Goal: Transaction & Acquisition: Purchase product/service

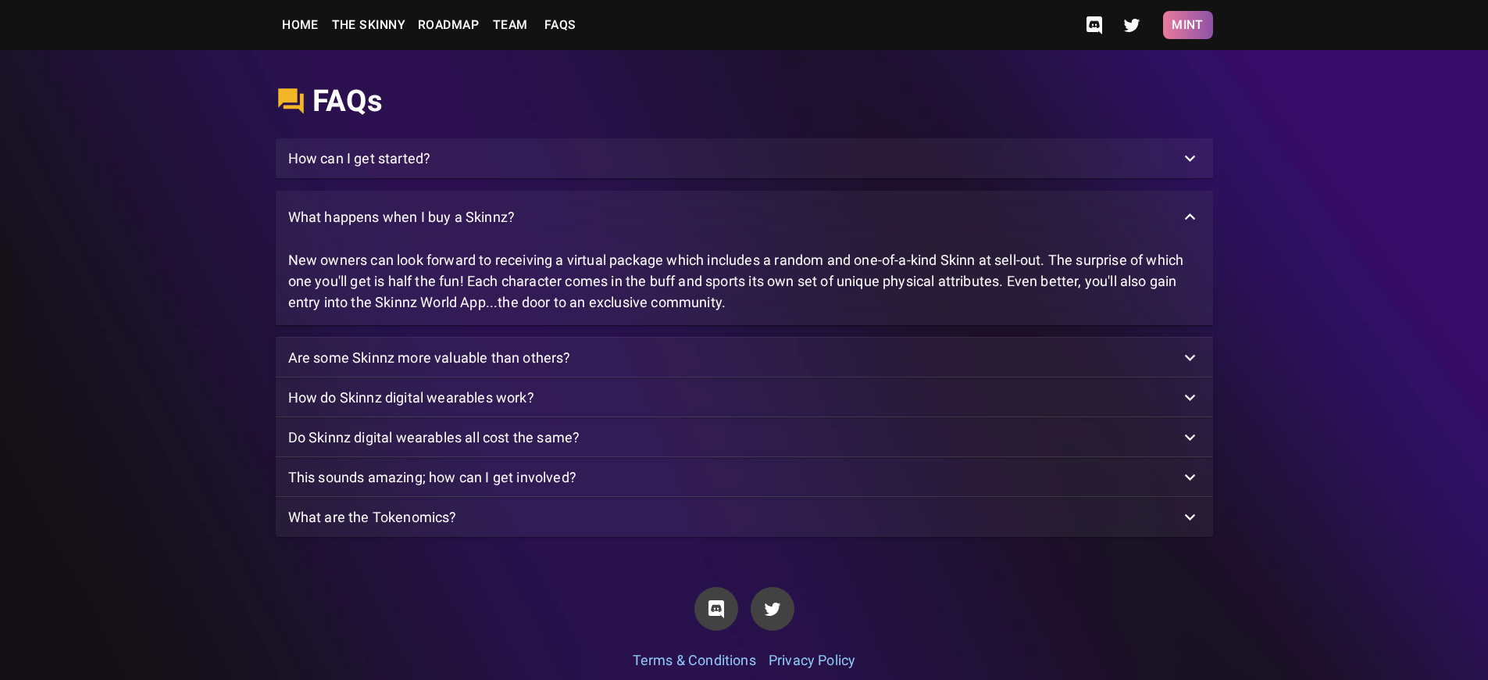
click at [1187, 25] on button "Mint" at bounding box center [1188, 25] width 50 height 28
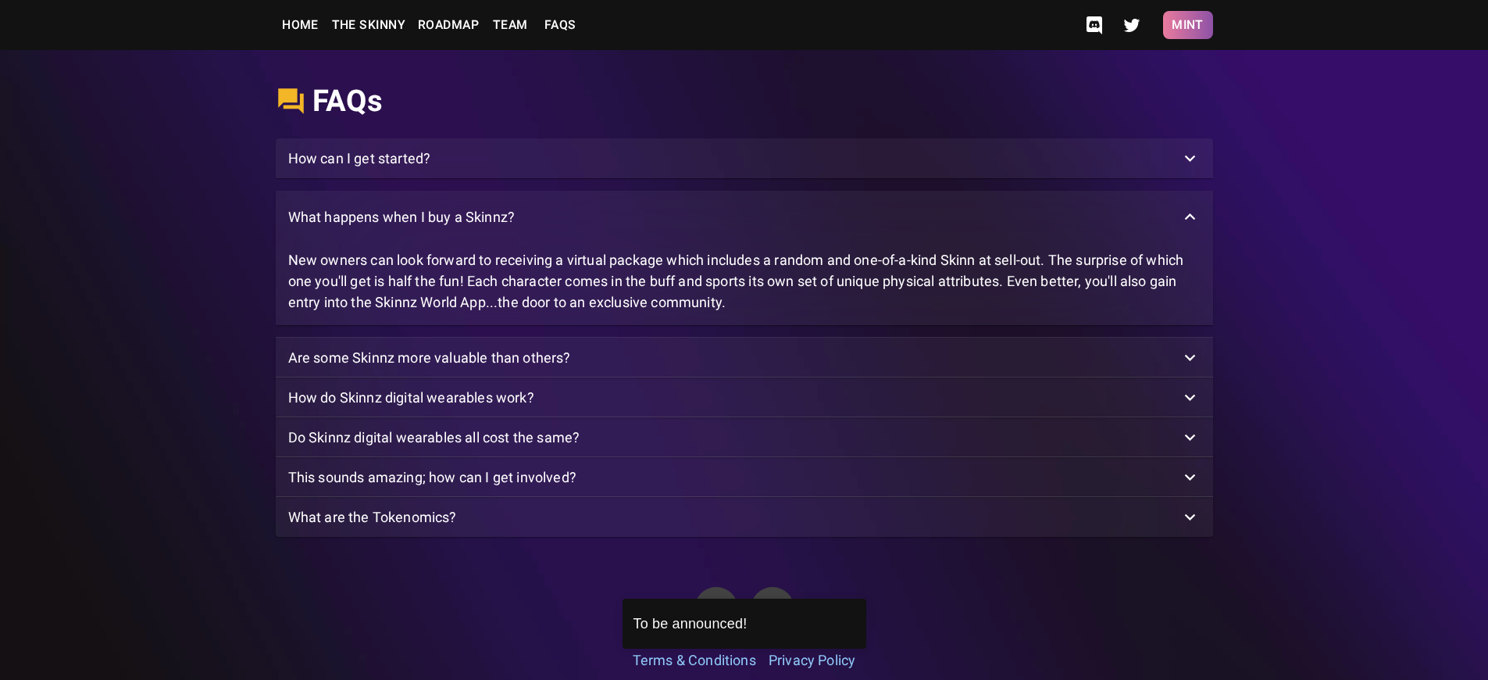
click at [1187, 25] on button "Mint" at bounding box center [1188, 25] width 50 height 28
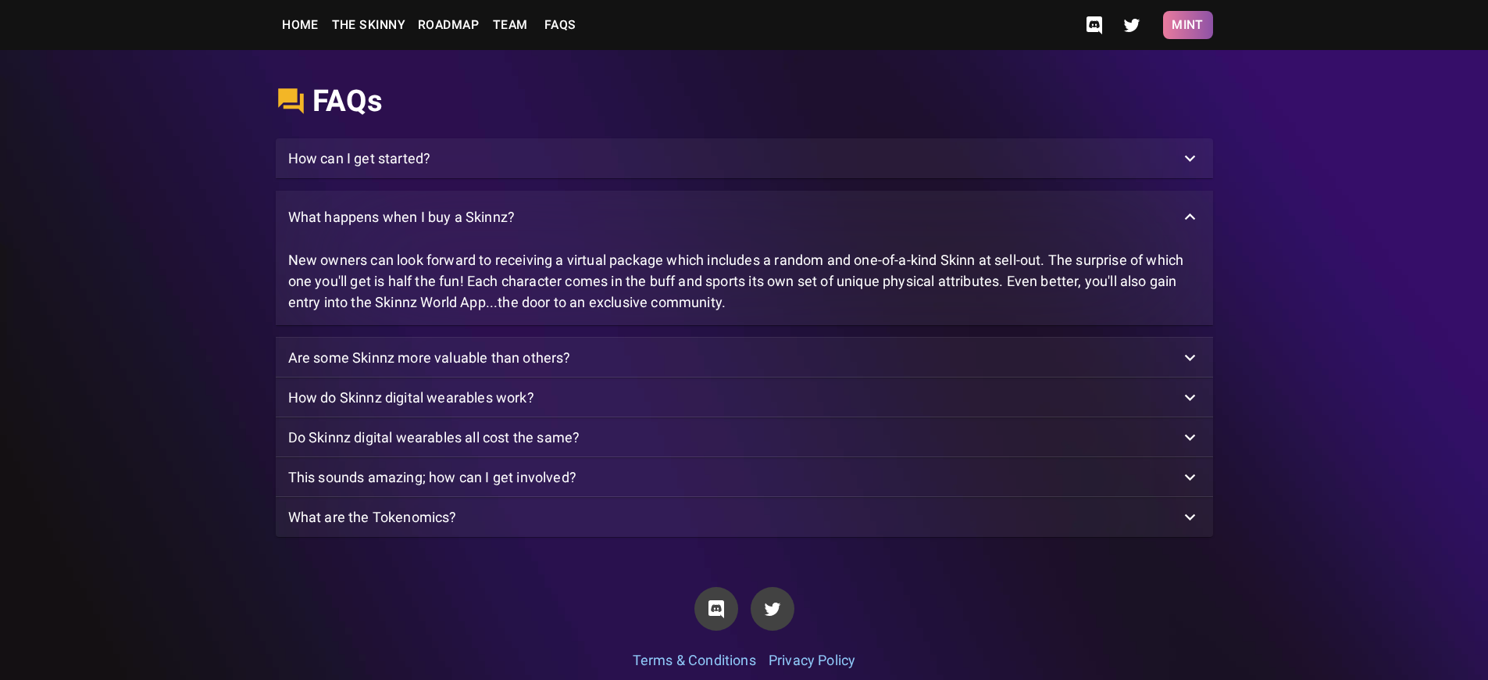
click at [1187, 25] on button "Mint" at bounding box center [1188, 25] width 50 height 28
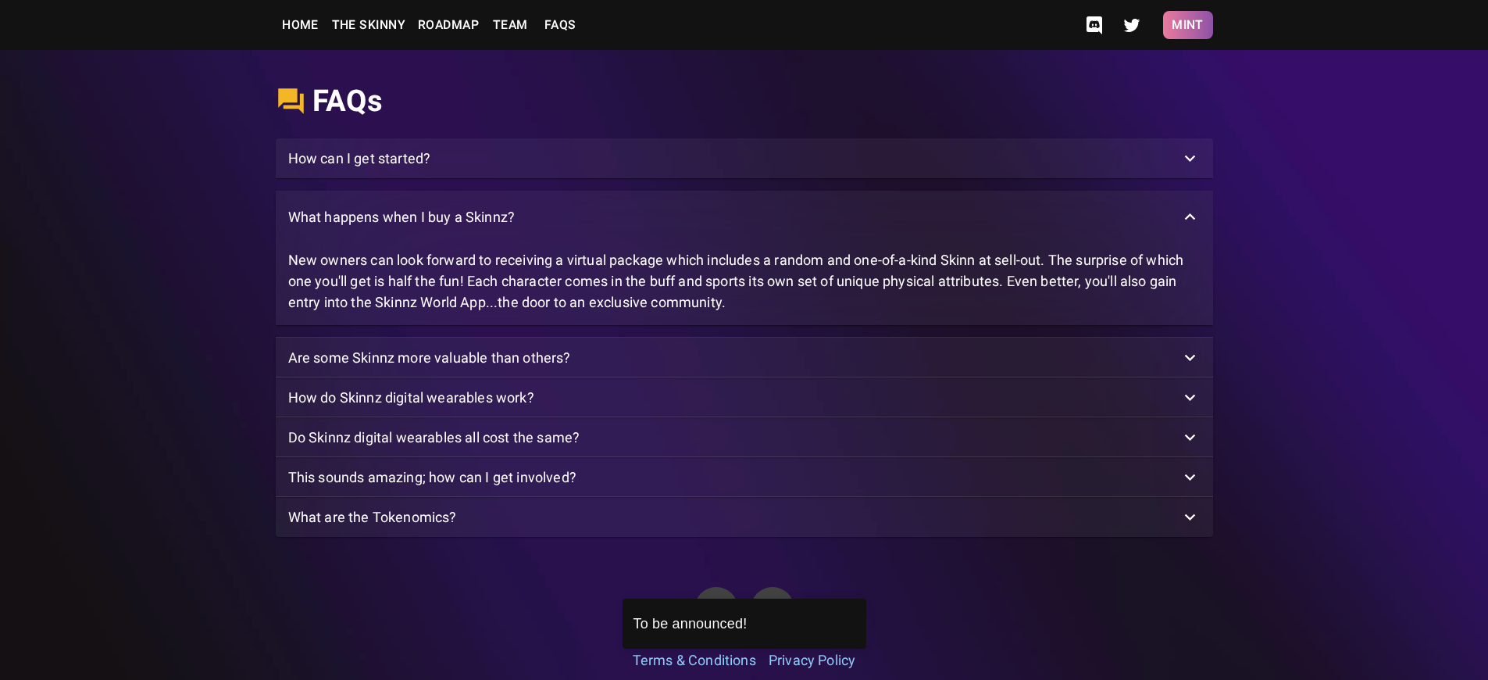
click at [1187, 25] on button "Mint" at bounding box center [1188, 25] width 50 height 28
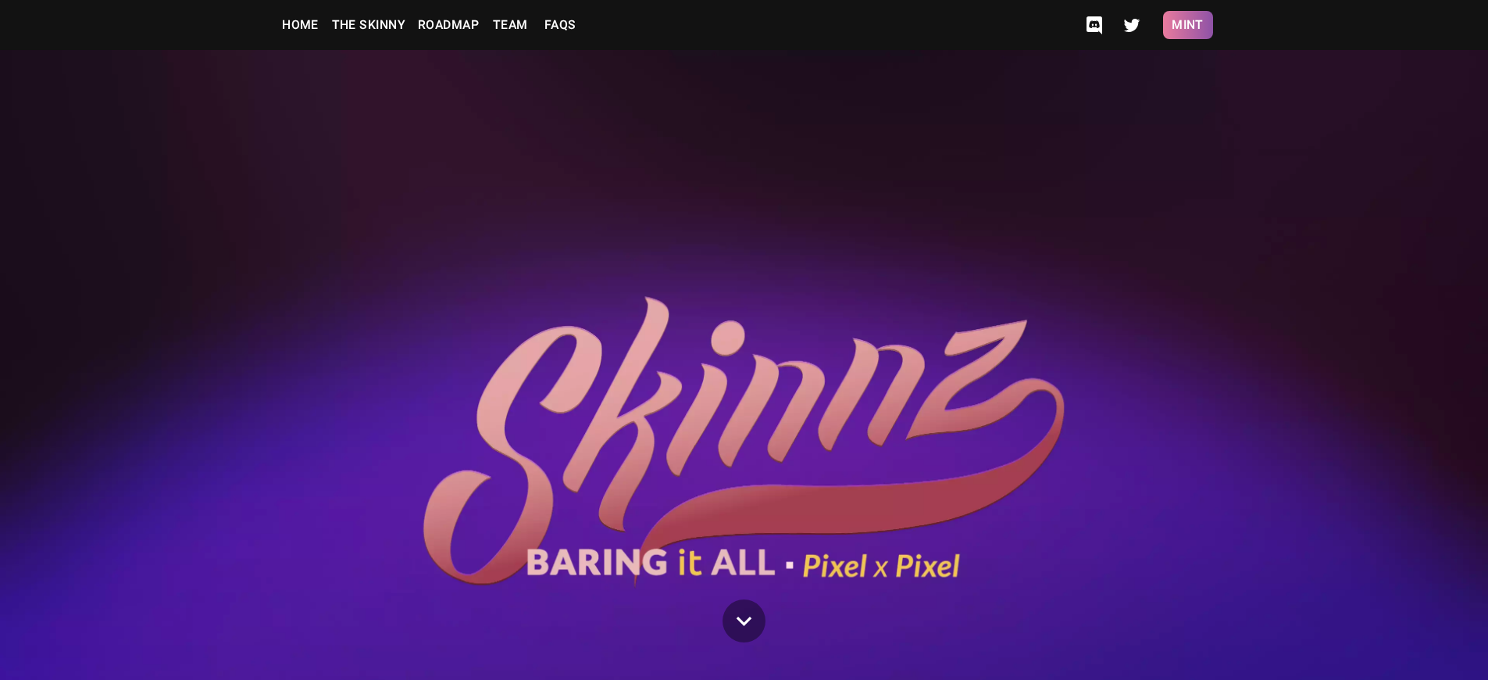
click at [1187, 25] on button "Mint" at bounding box center [1188, 25] width 50 height 28
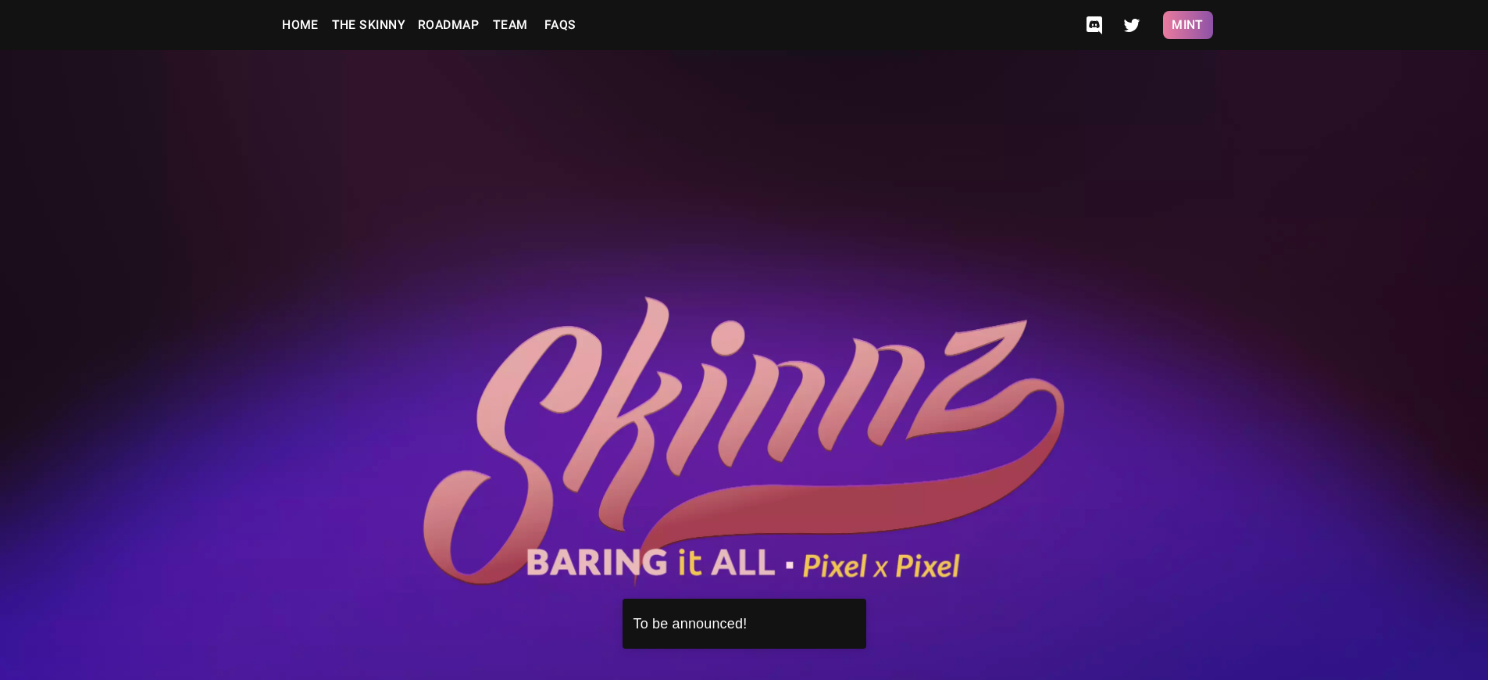
click at [1187, 25] on button "Mint" at bounding box center [1188, 25] width 50 height 28
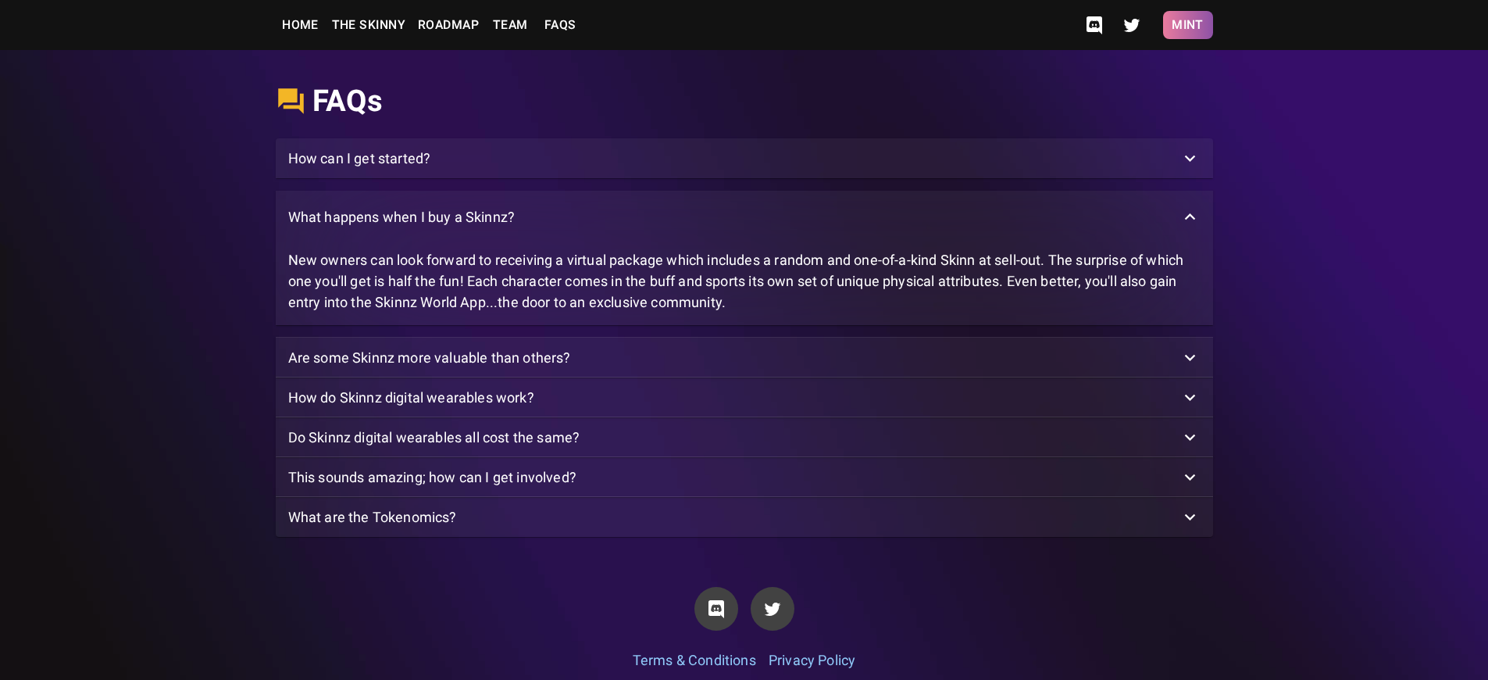
click at [1187, 25] on button "Mint" at bounding box center [1188, 25] width 50 height 28
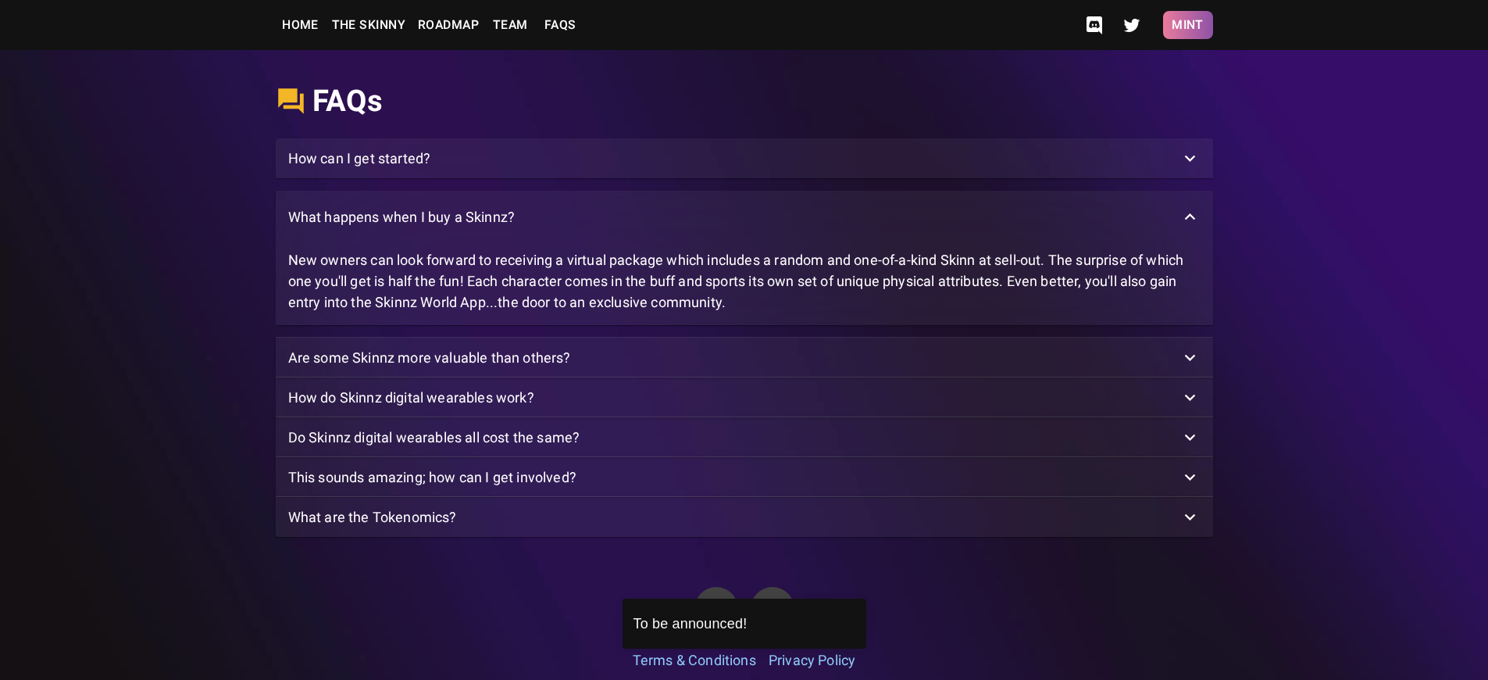
click at [1187, 25] on button "Mint" at bounding box center [1188, 25] width 50 height 28
click at [401, 227] on p "What happens when I buy a Skinnz?" at bounding box center [401, 216] width 227 height 21
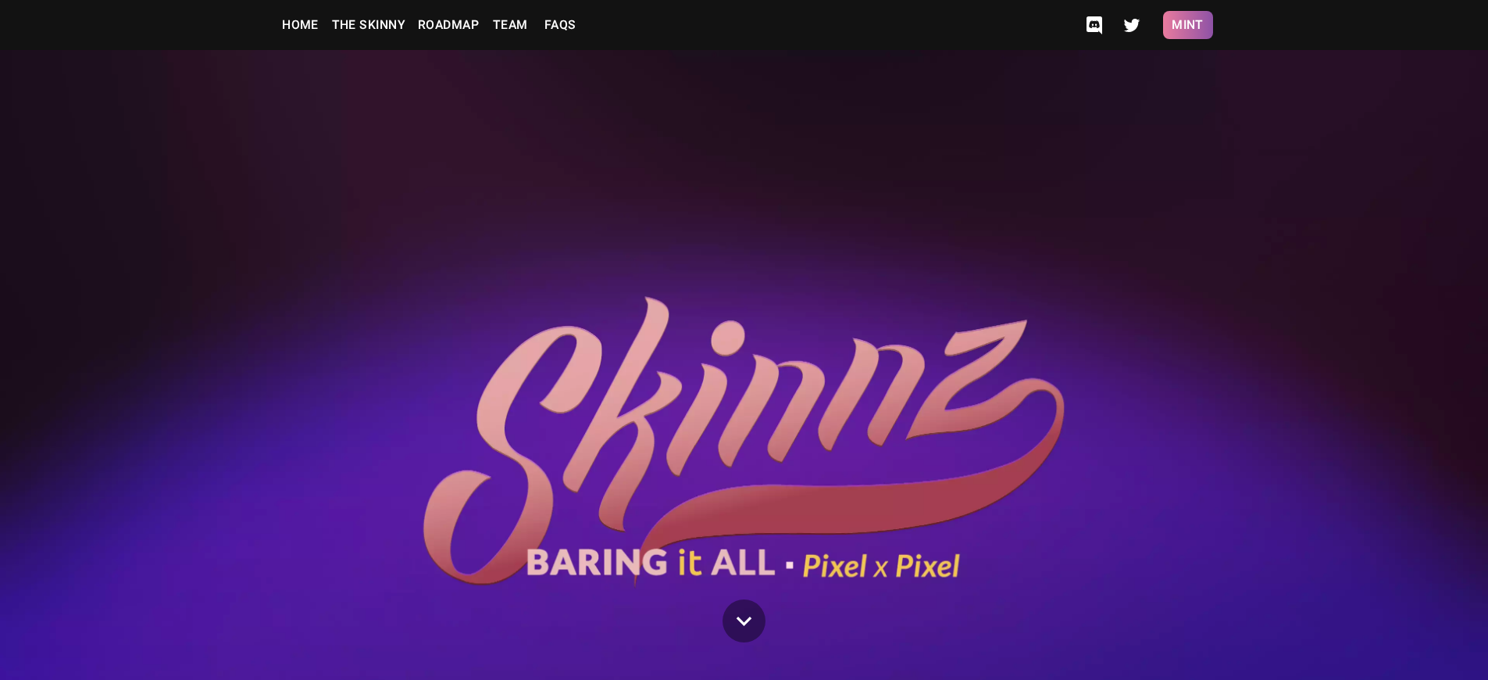
click at [1187, 25] on button "Mint" at bounding box center [1188, 25] width 50 height 28
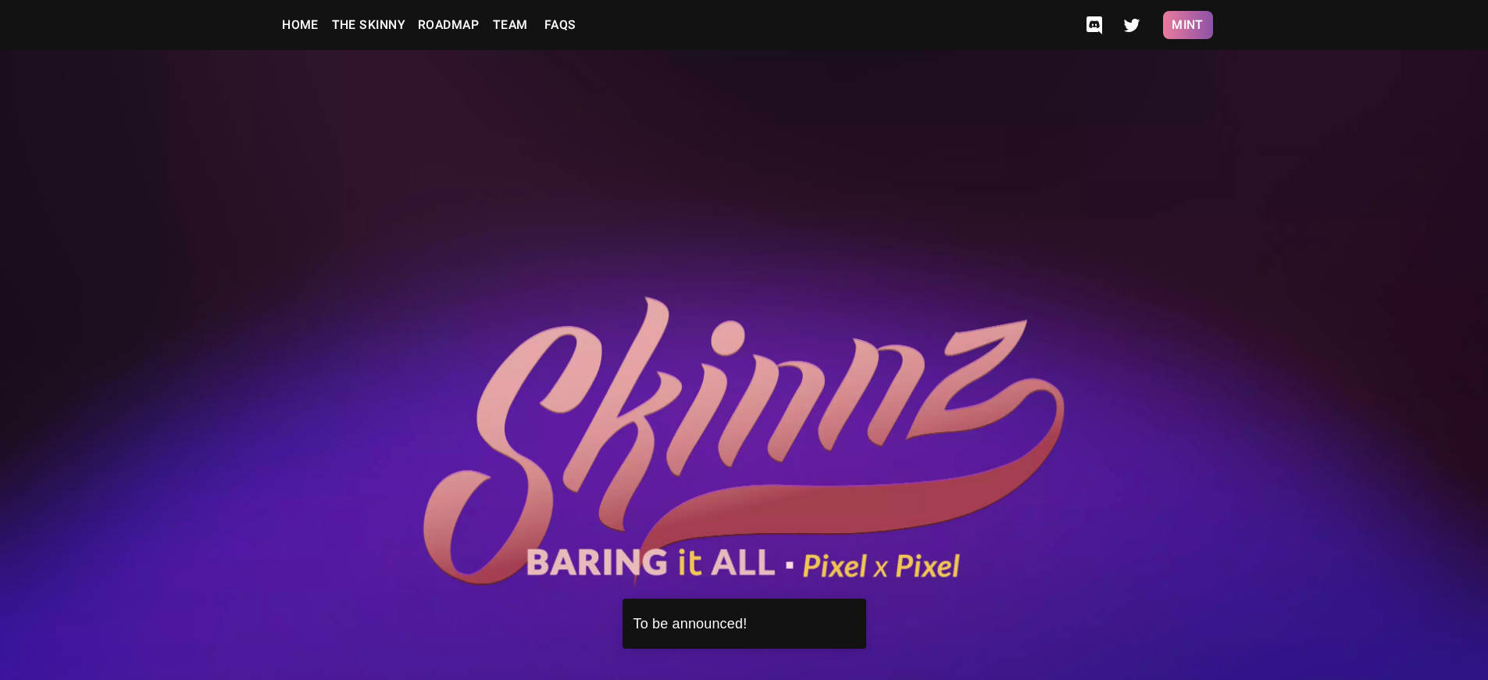
click at [1187, 25] on button "Mint" at bounding box center [1188, 25] width 50 height 28
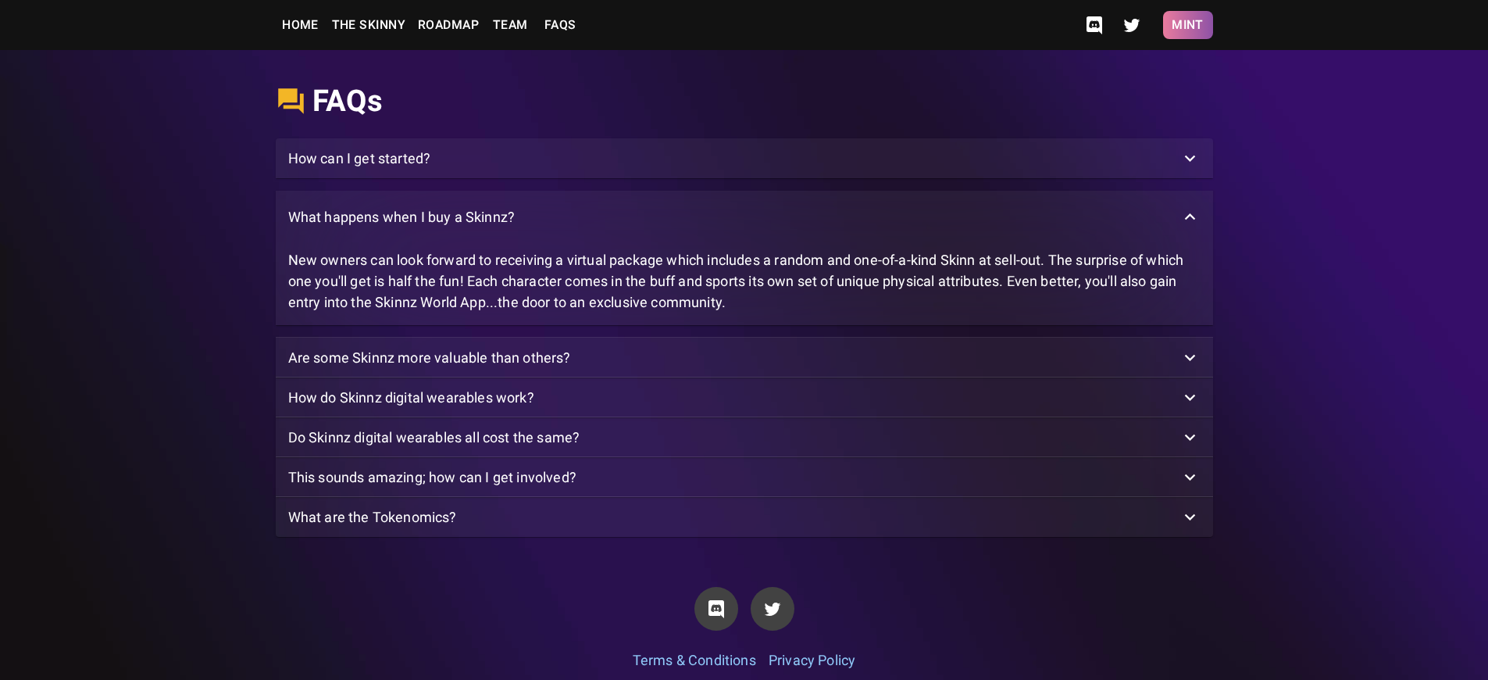
click at [1187, 25] on button "Mint" at bounding box center [1188, 25] width 50 height 28
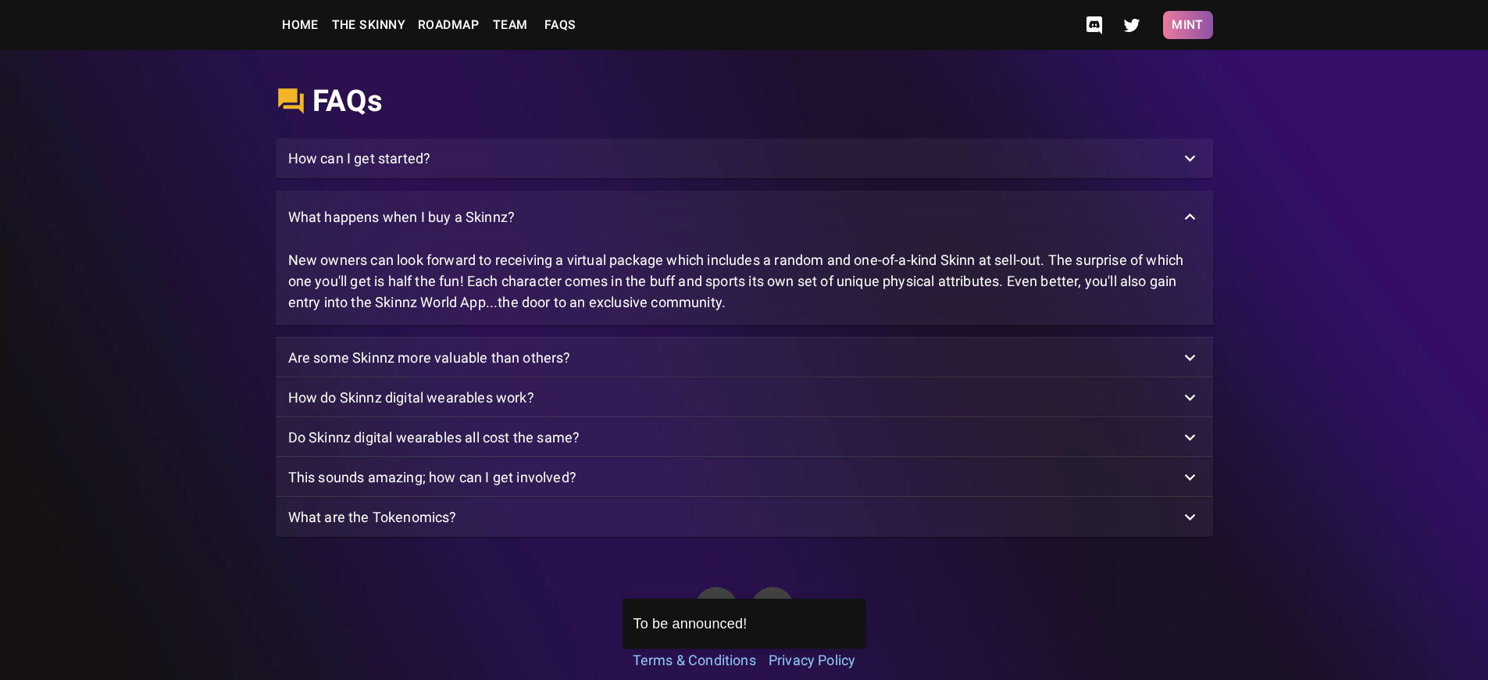
click at [1187, 25] on button "Mint" at bounding box center [1188, 25] width 50 height 28
click at [401, 227] on p "What happens when I buy a Skinnz?" at bounding box center [401, 216] width 227 height 21
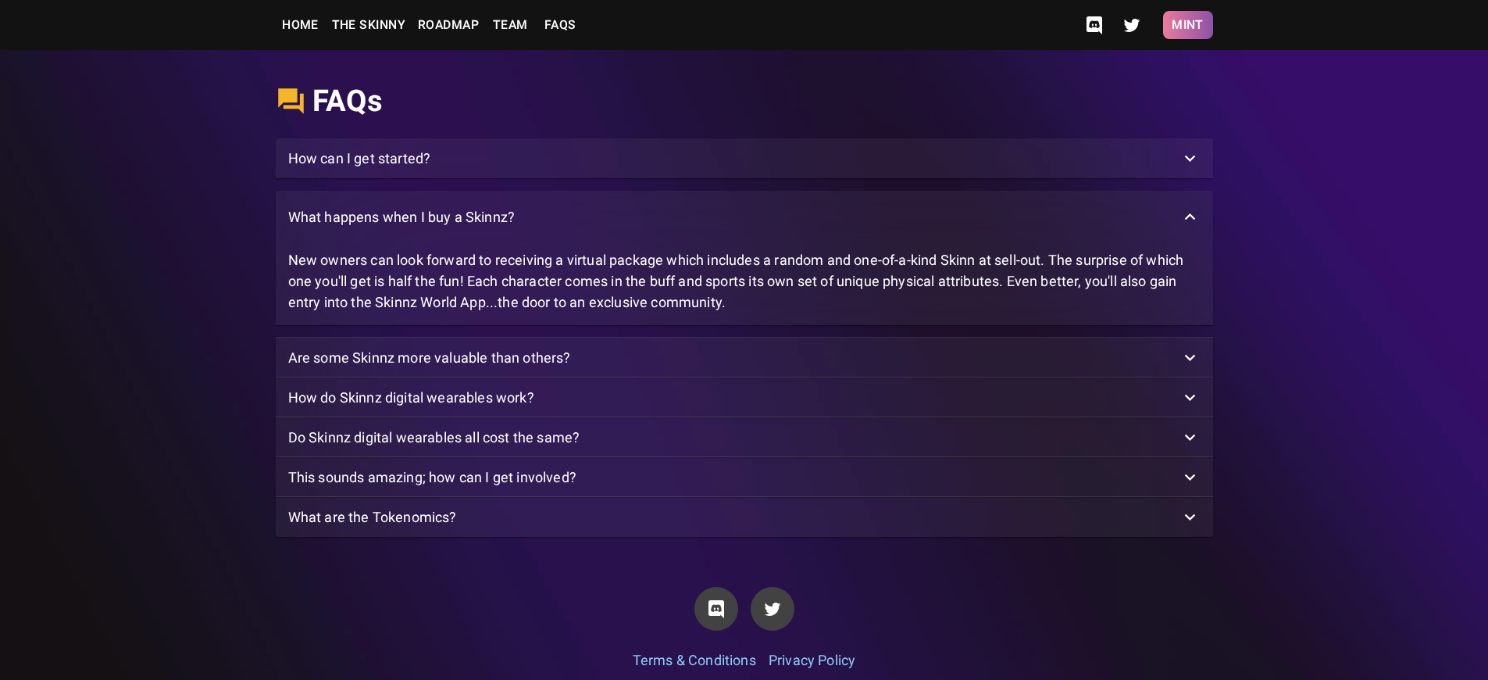
click at [1187, 25] on button "Mint" at bounding box center [1188, 25] width 50 height 28
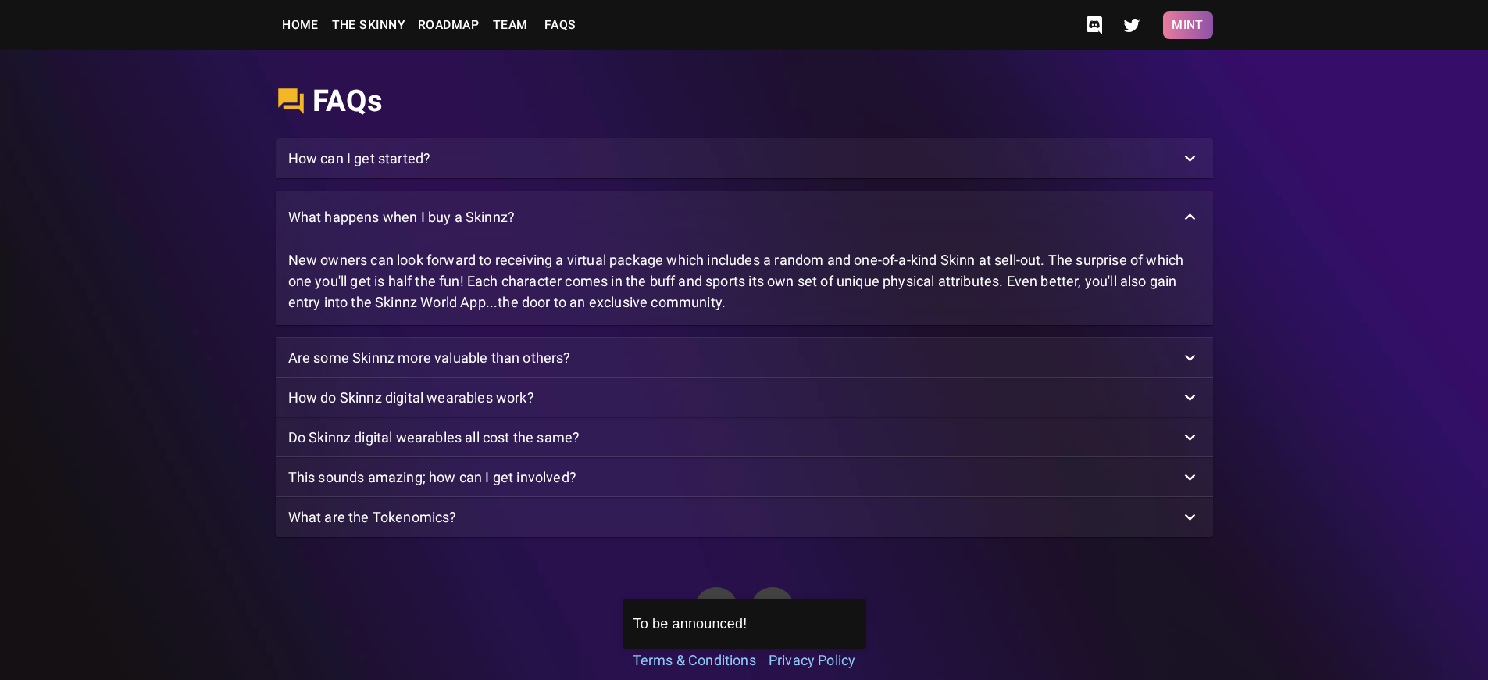
click at [1187, 25] on button "Mint" at bounding box center [1188, 25] width 50 height 28
click at [401, 227] on p "What happens when I buy a Skinnz?" at bounding box center [401, 216] width 227 height 21
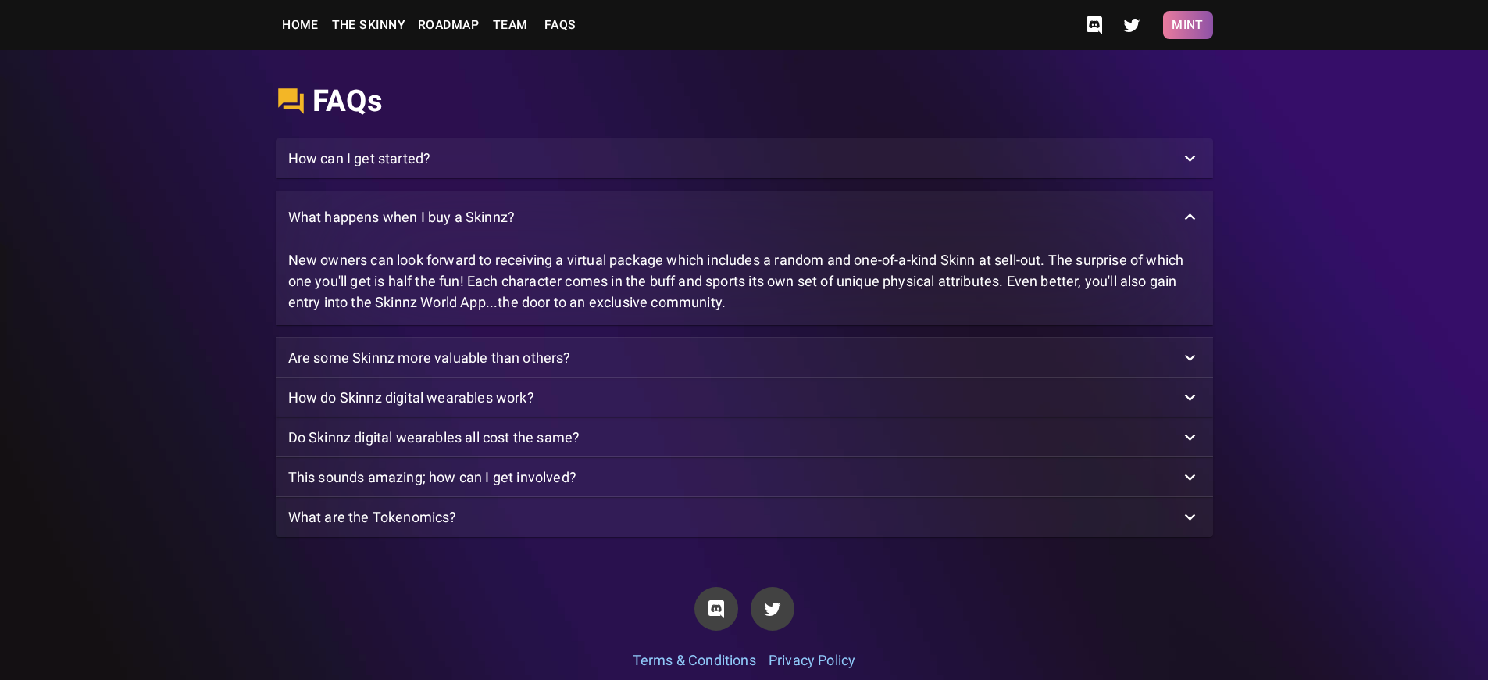
click at [1187, 25] on button "Mint" at bounding box center [1188, 25] width 50 height 28
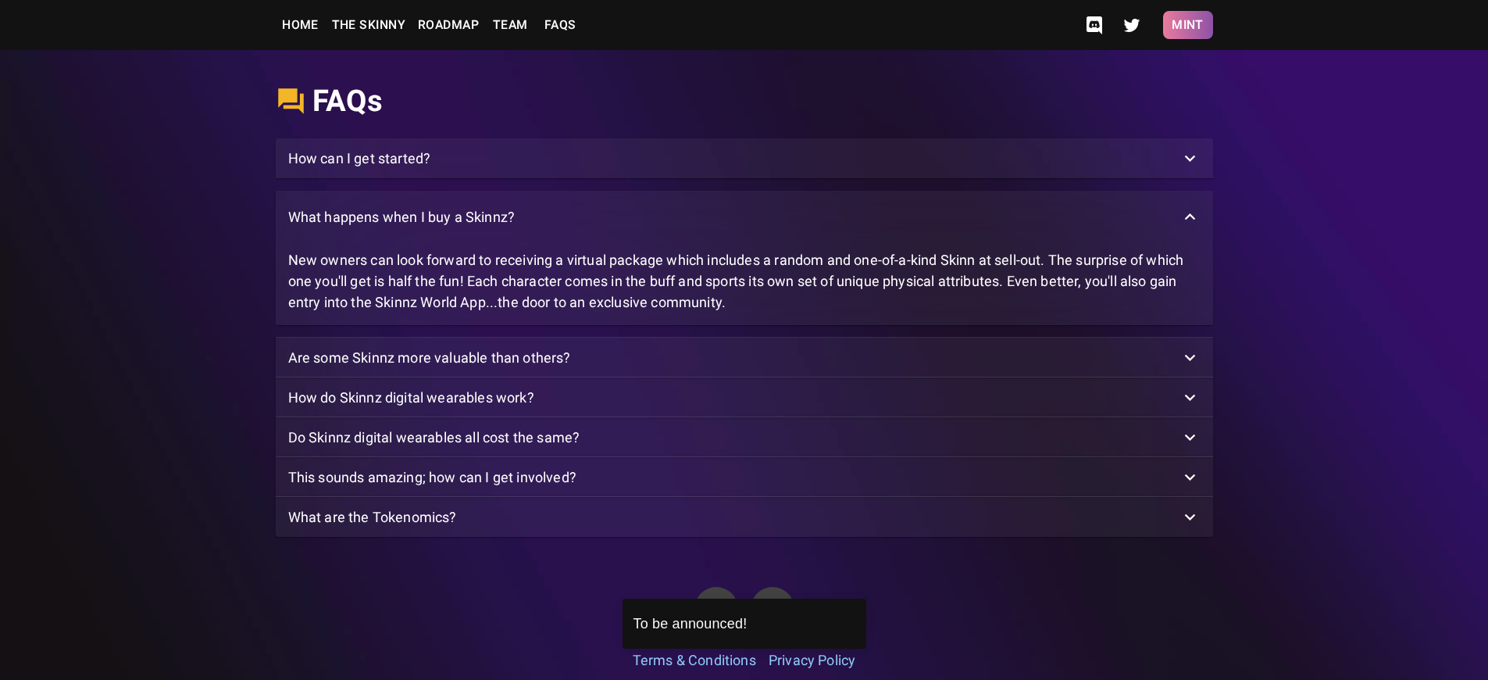
click at [1187, 25] on button "Mint" at bounding box center [1188, 25] width 50 height 28
click at [401, 227] on p "What happens when I buy a Skinnz?" at bounding box center [401, 216] width 227 height 21
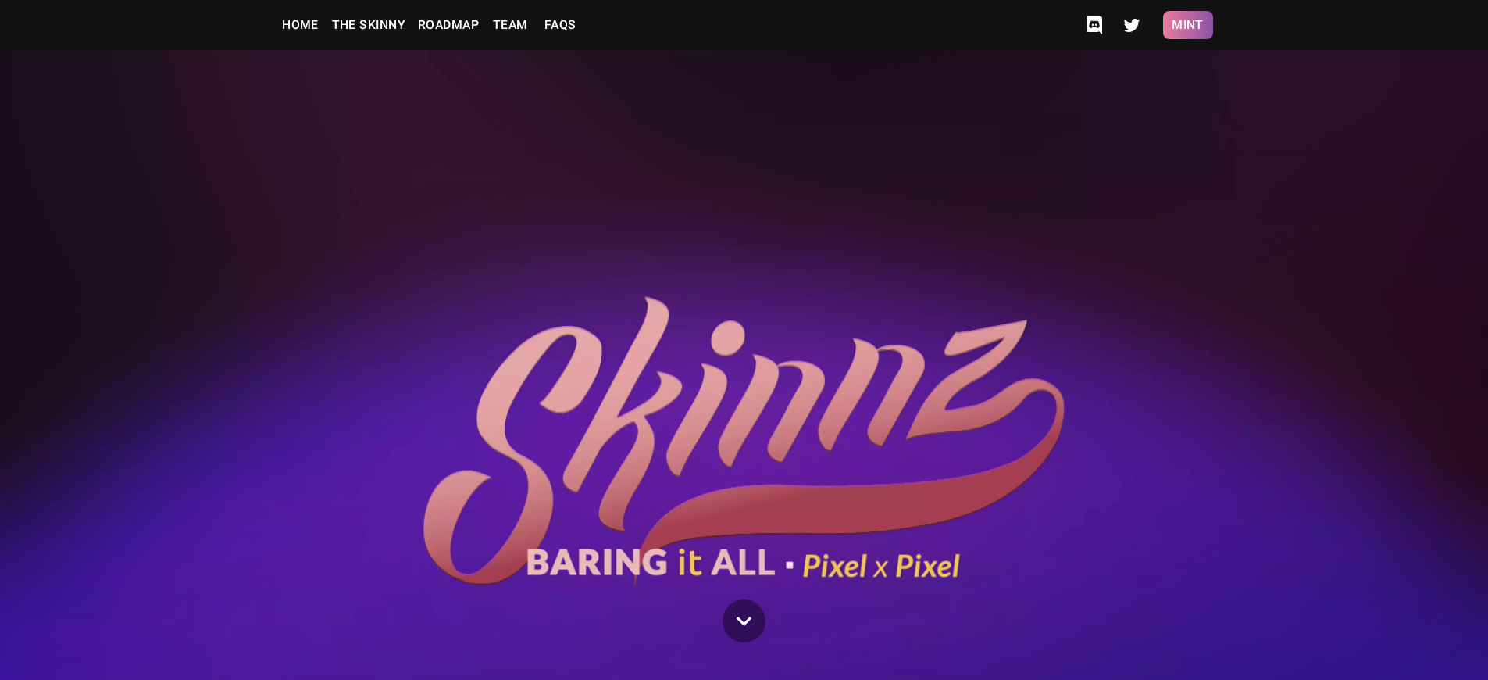
click at [1187, 25] on button "Mint" at bounding box center [1188, 25] width 50 height 28
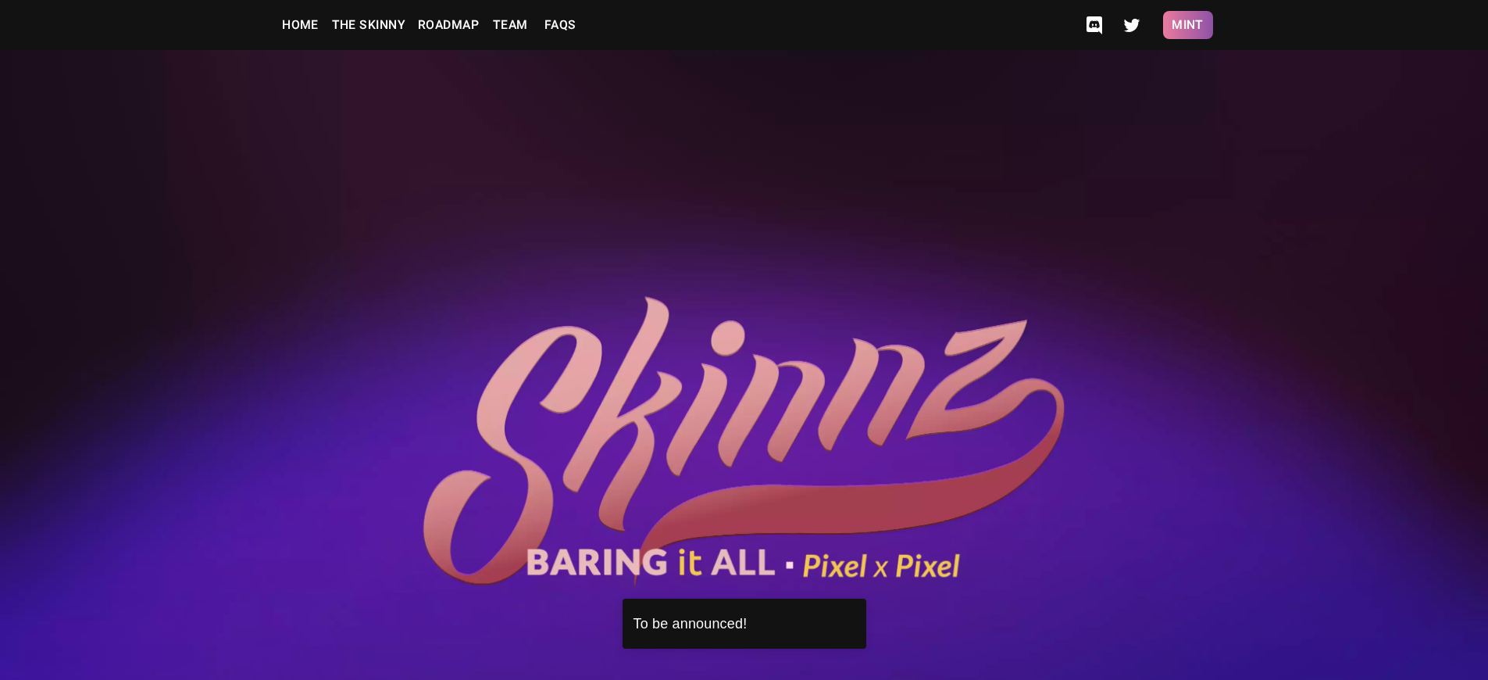
click at [1187, 25] on button "Mint" at bounding box center [1188, 25] width 50 height 28
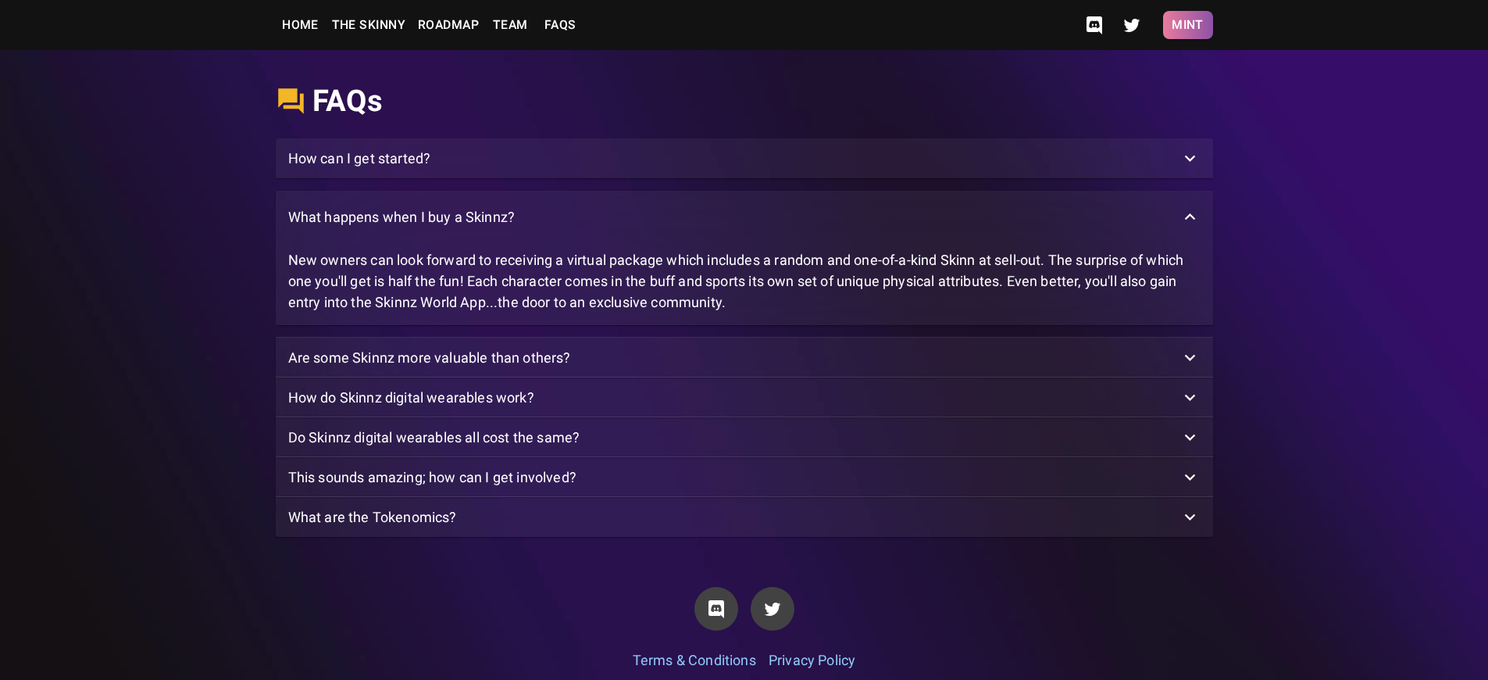
click at [1187, 25] on button "Mint" at bounding box center [1188, 25] width 50 height 28
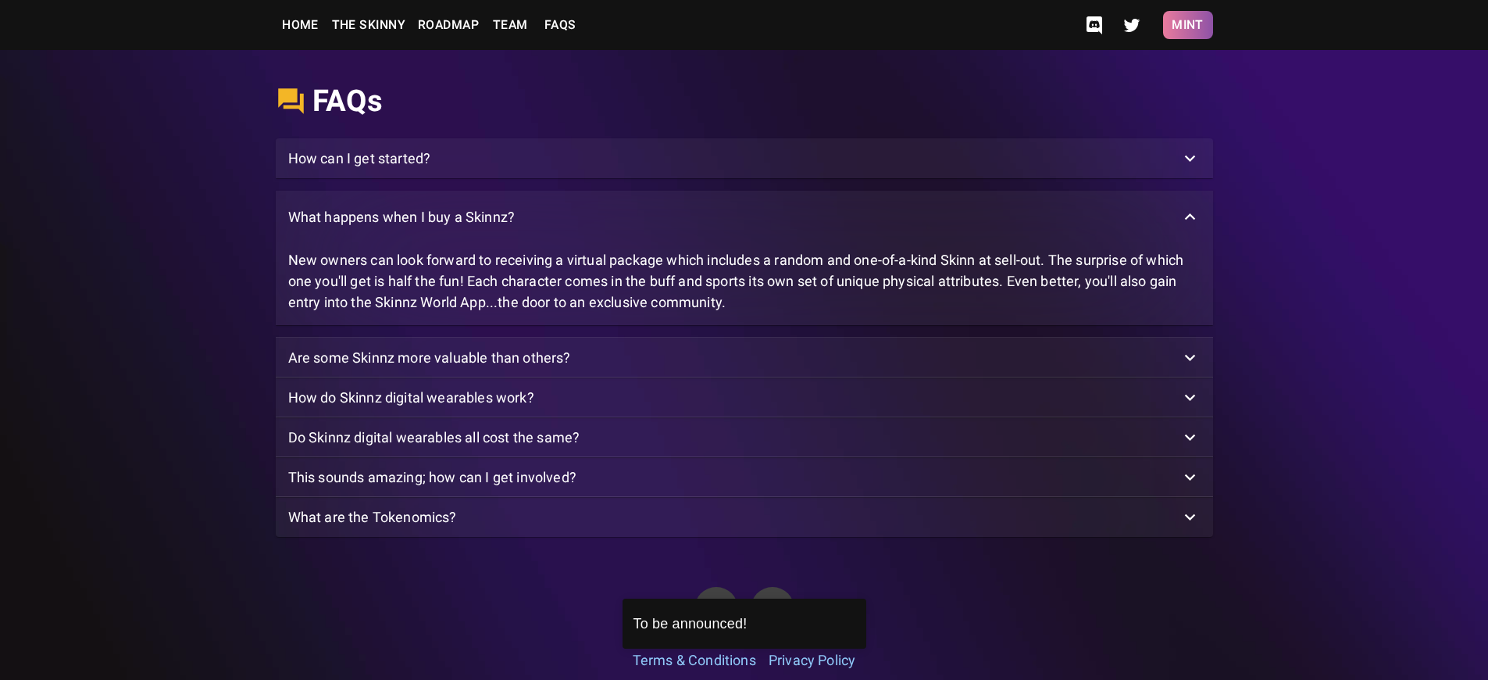
click at [1187, 25] on button "Mint" at bounding box center [1188, 25] width 50 height 28
click at [359, 169] on p "How can I get started?" at bounding box center [359, 158] width 143 height 21
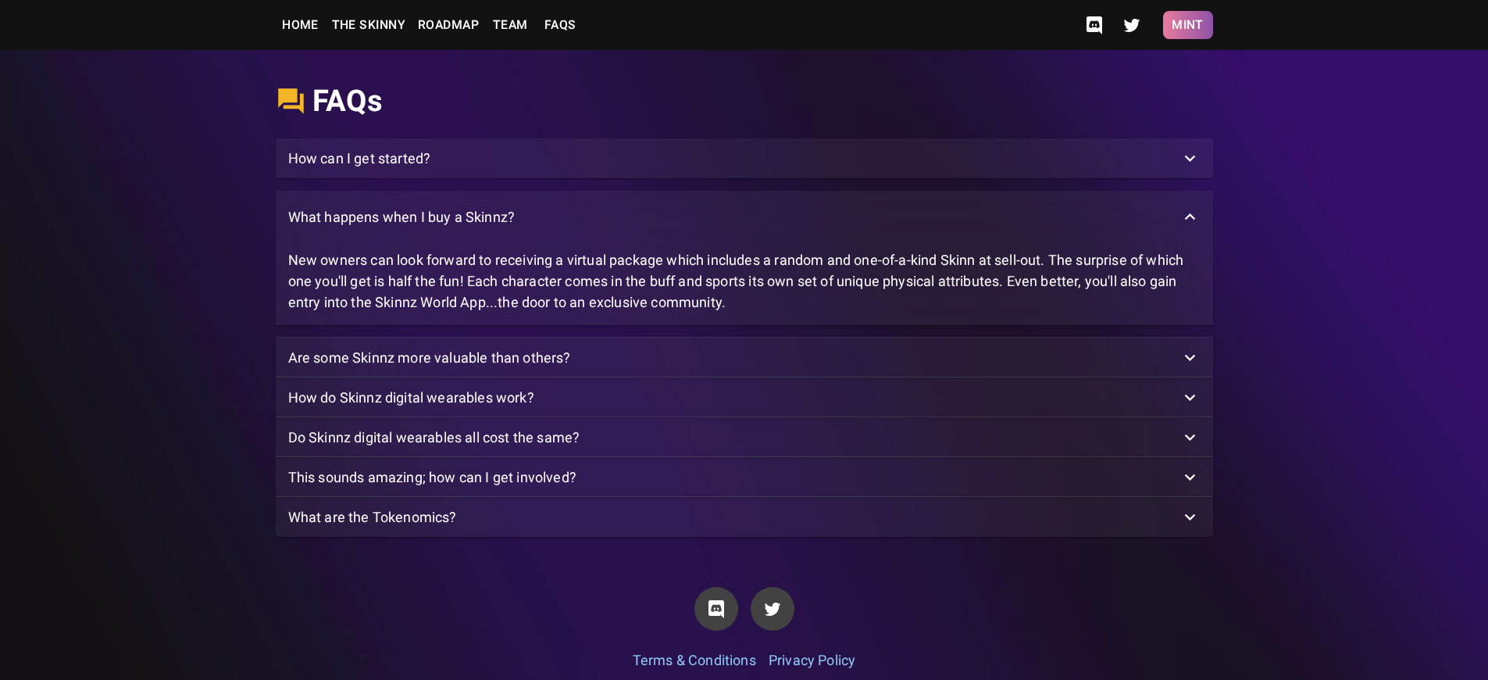
click at [1187, 25] on button "Mint" at bounding box center [1188, 25] width 50 height 28
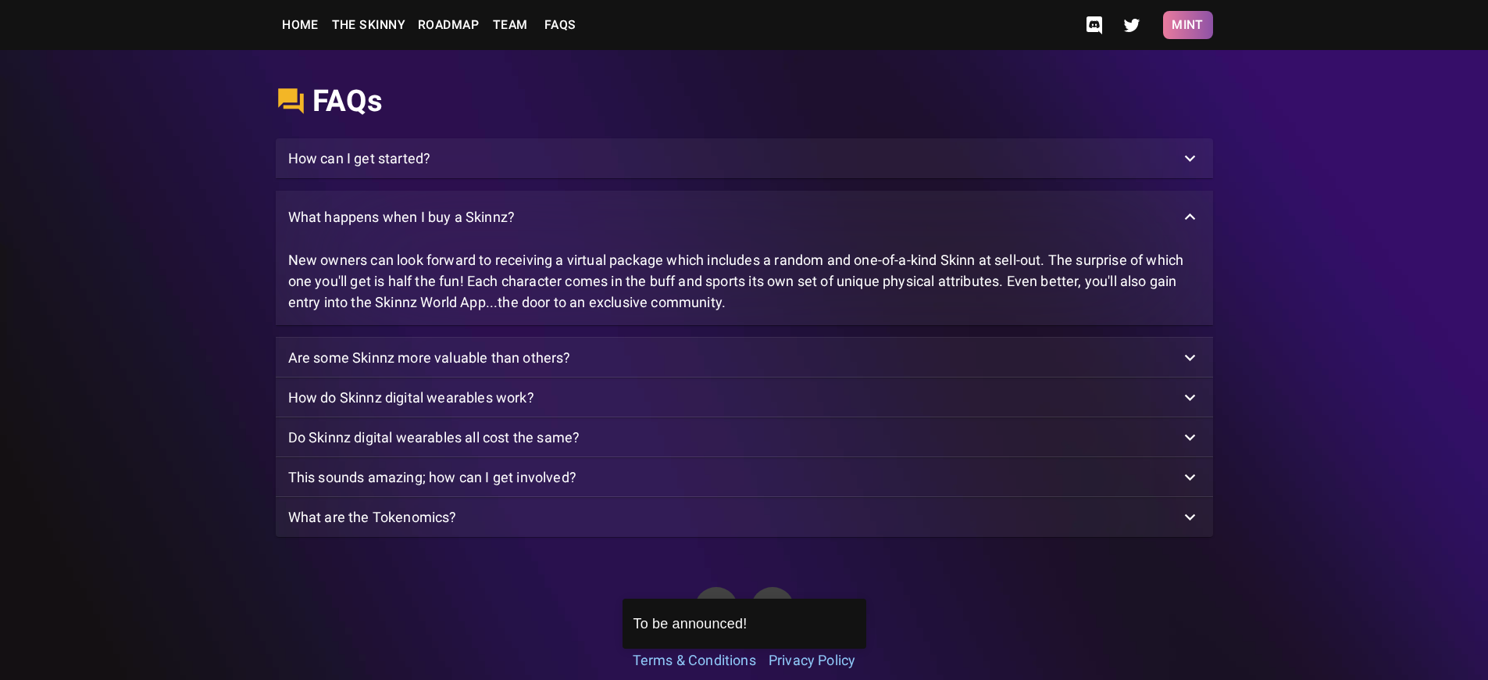
click at [1187, 25] on button "Mint" at bounding box center [1188, 25] width 50 height 28
click at [359, 169] on p "How can I get started?" at bounding box center [359, 158] width 143 height 21
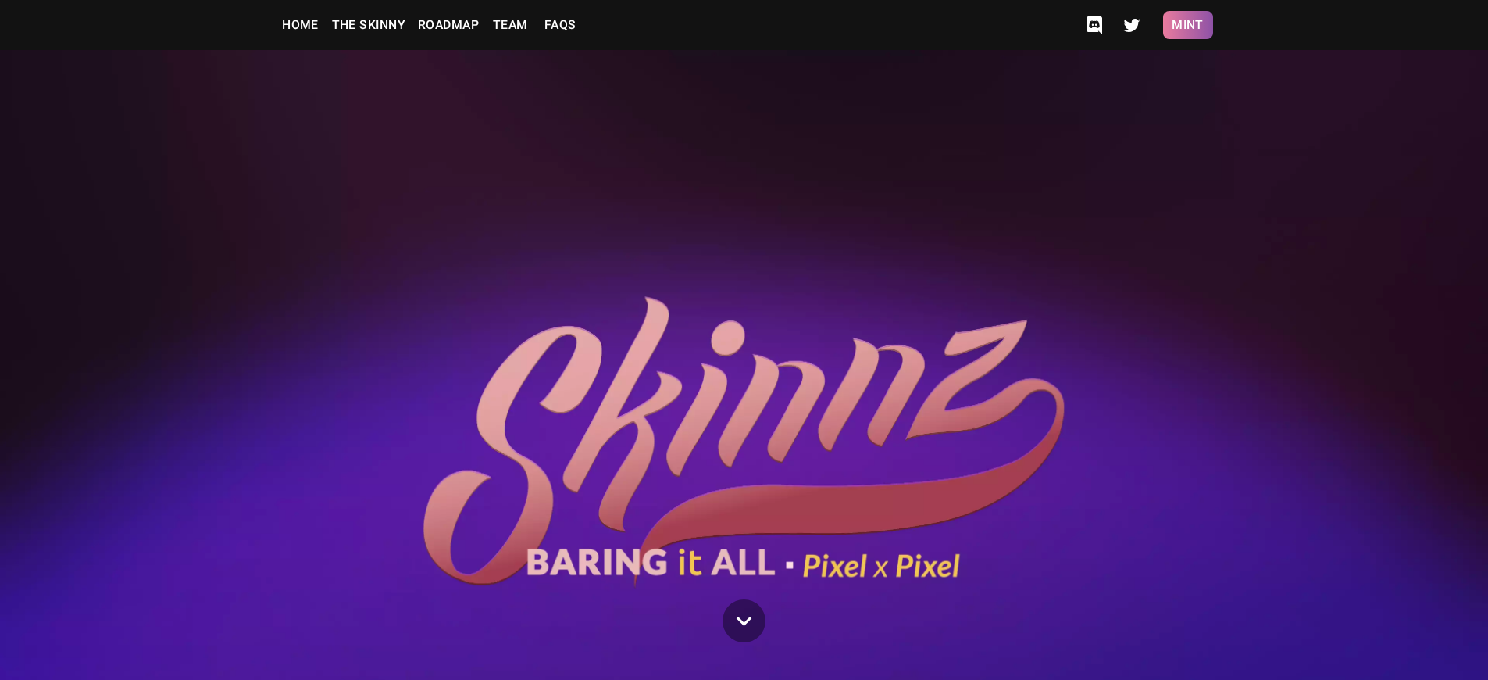
click at [1187, 25] on button "Mint" at bounding box center [1188, 25] width 50 height 28
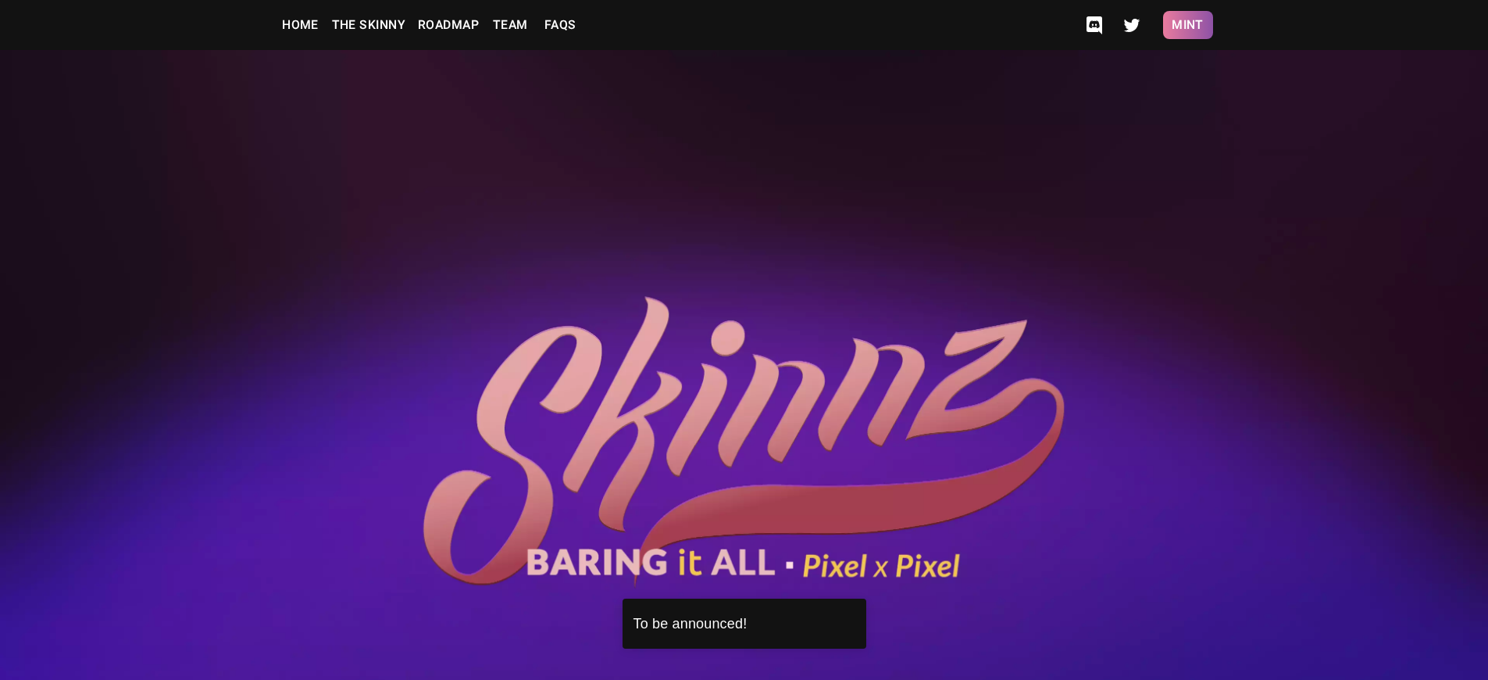
click at [1187, 25] on button "Mint" at bounding box center [1188, 25] width 50 height 28
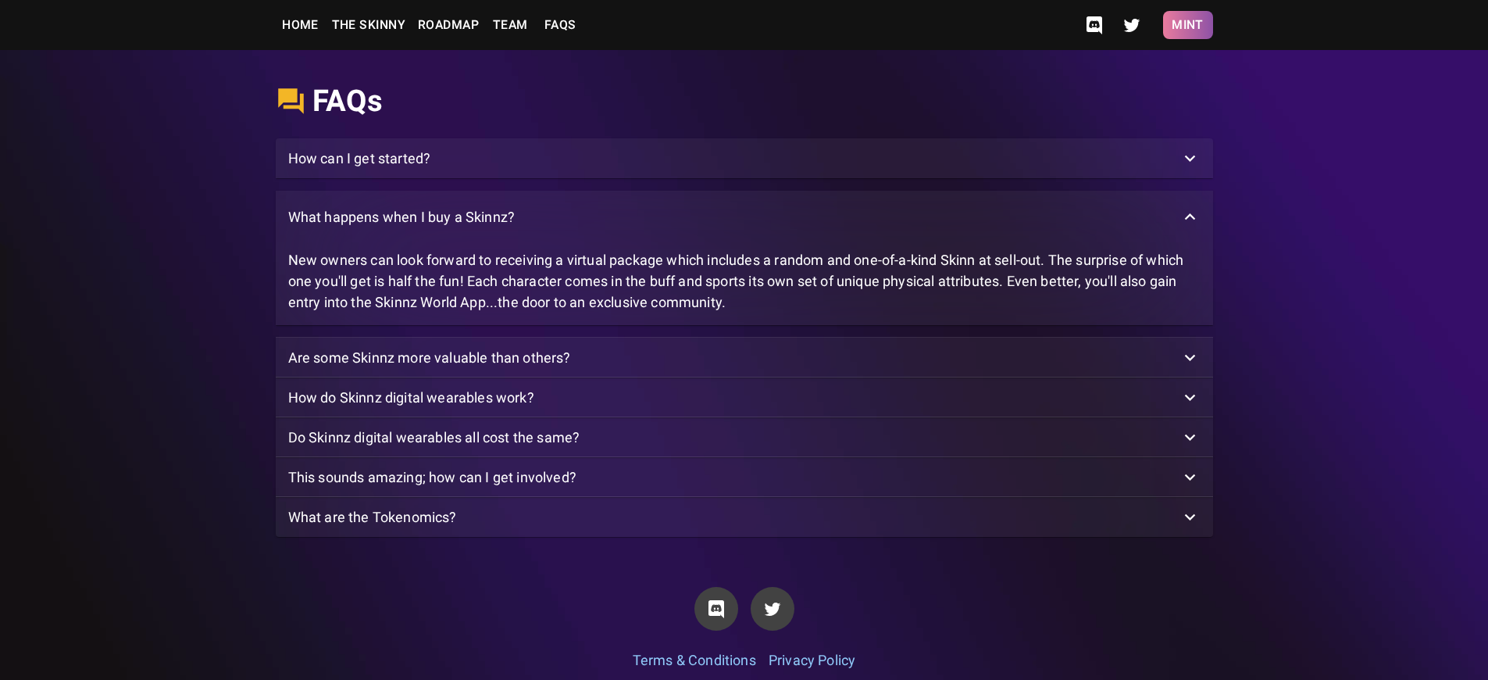
click at [1187, 25] on button "Mint" at bounding box center [1188, 25] width 50 height 28
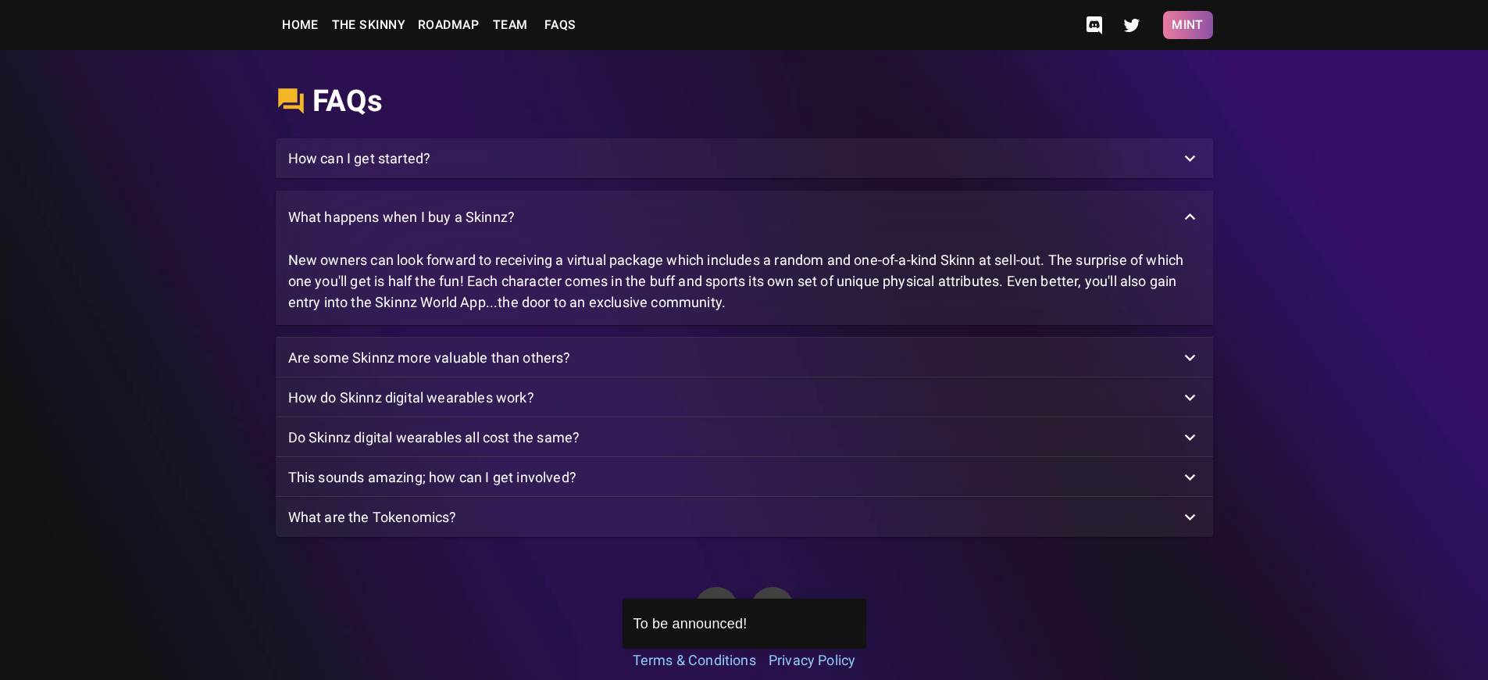
click at [1187, 25] on button "Mint" at bounding box center [1188, 25] width 50 height 28
click at [372, 527] on p "What are the Tokenomics?" at bounding box center [372, 516] width 169 height 21
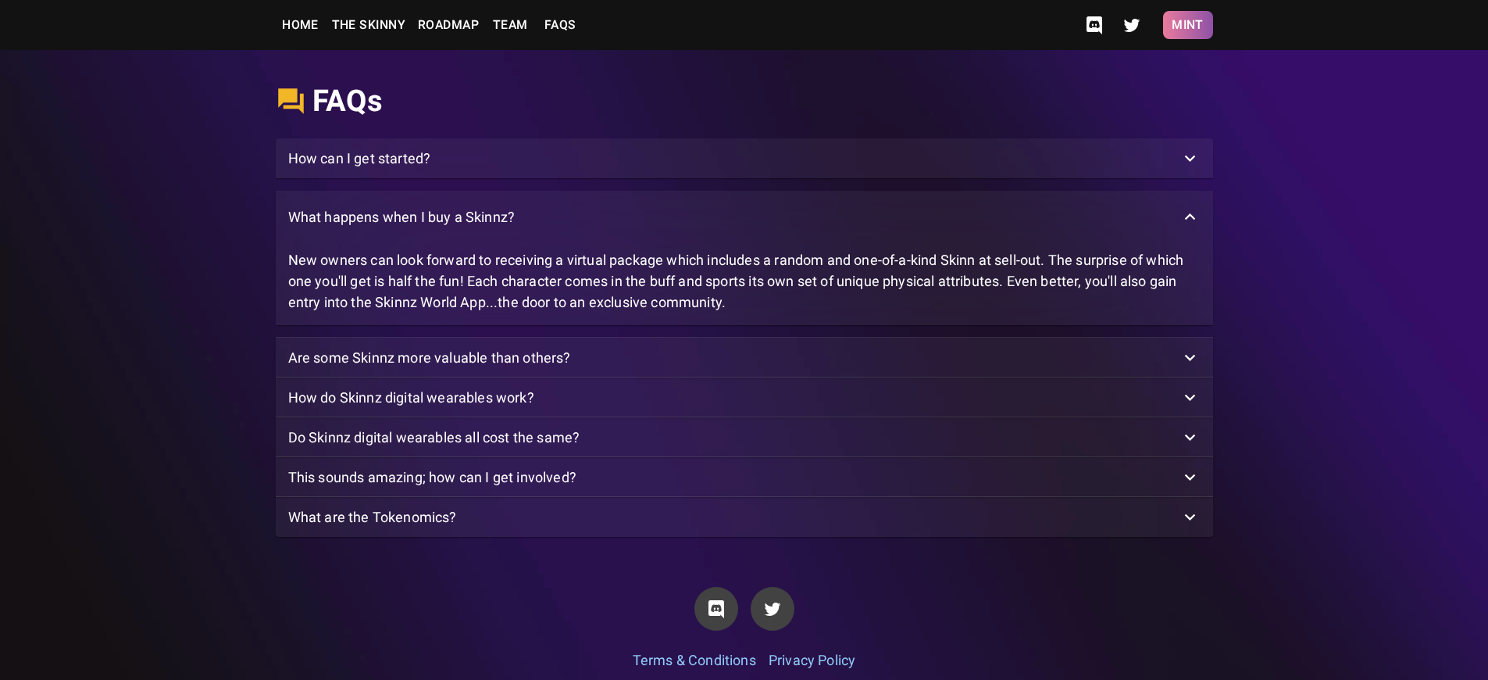
click at [1187, 25] on button "Mint" at bounding box center [1188, 25] width 50 height 28
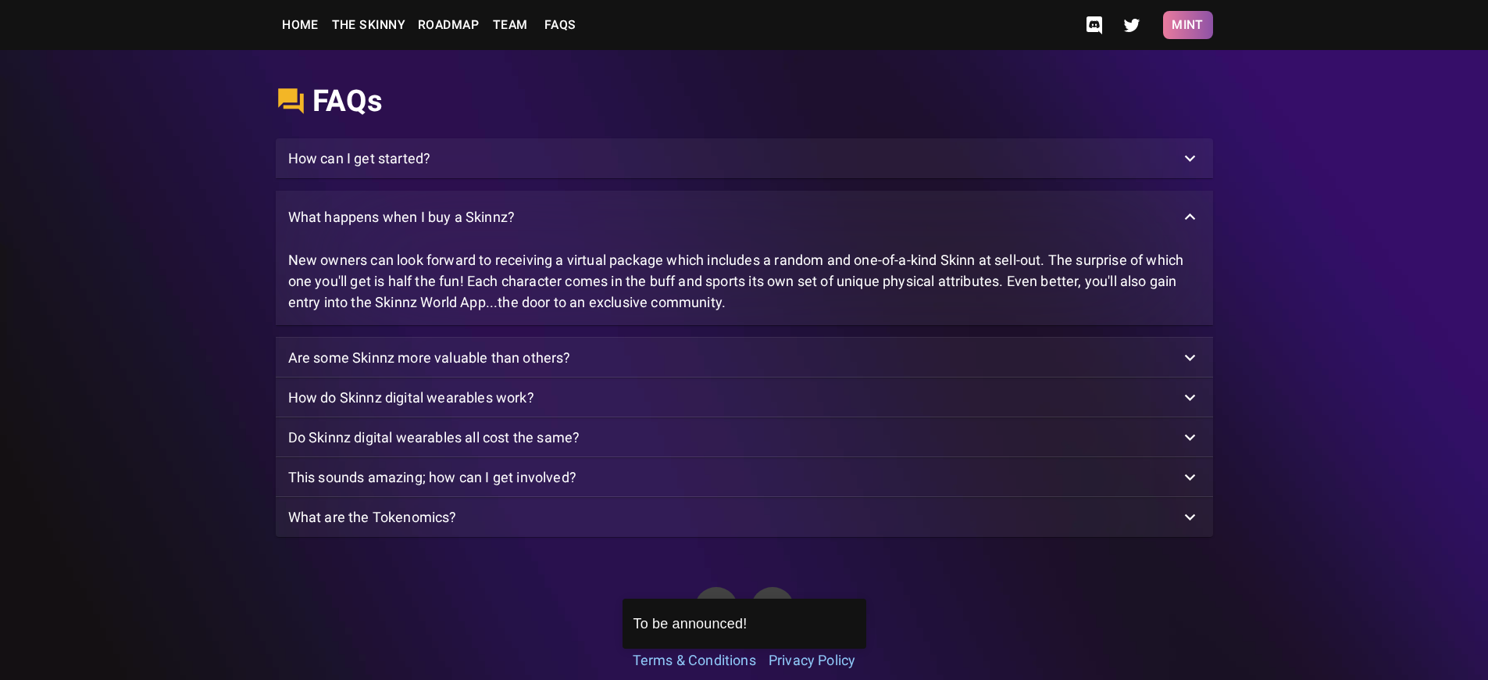
click at [1187, 25] on button "Mint" at bounding box center [1188, 25] width 50 height 28
click at [372, 527] on p "What are the Tokenomics?" at bounding box center [372, 516] width 169 height 21
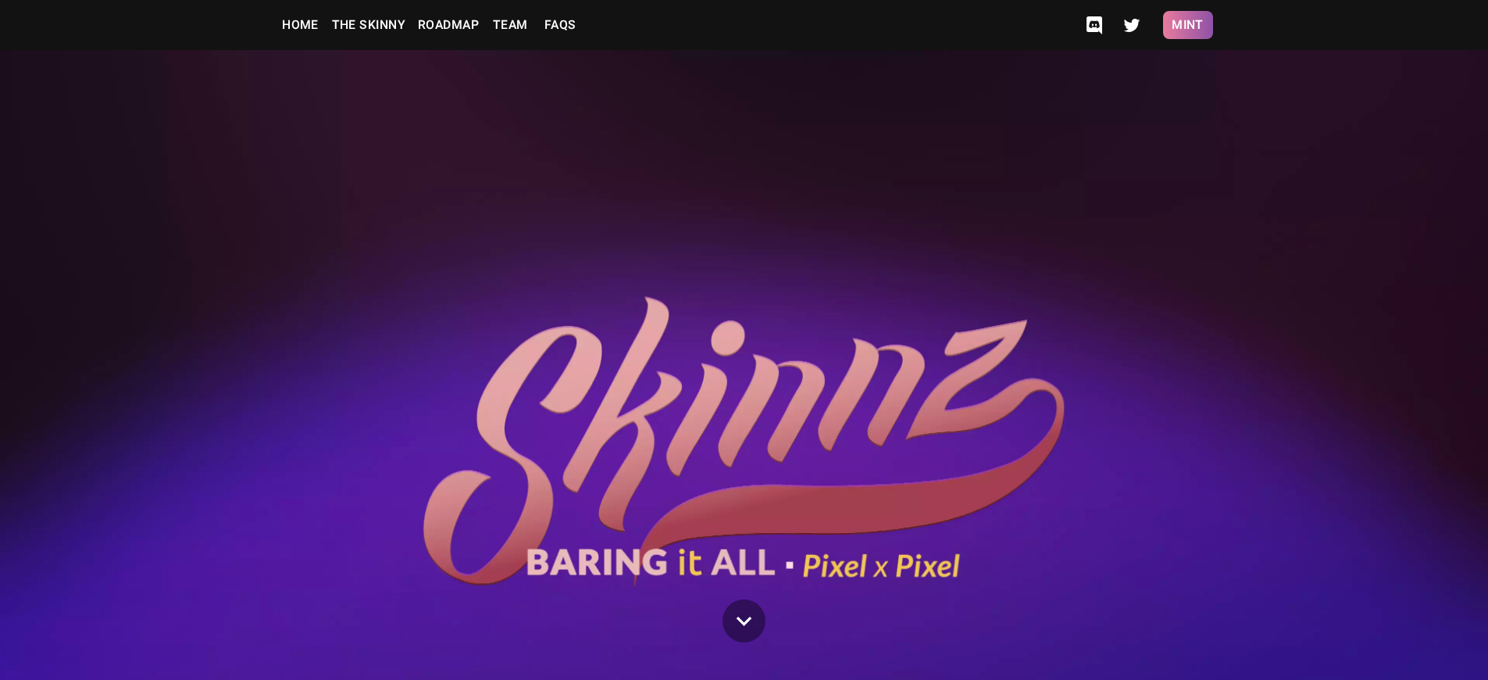
click at [1187, 25] on button "Mint" at bounding box center [1188, 25] width 50 height 28
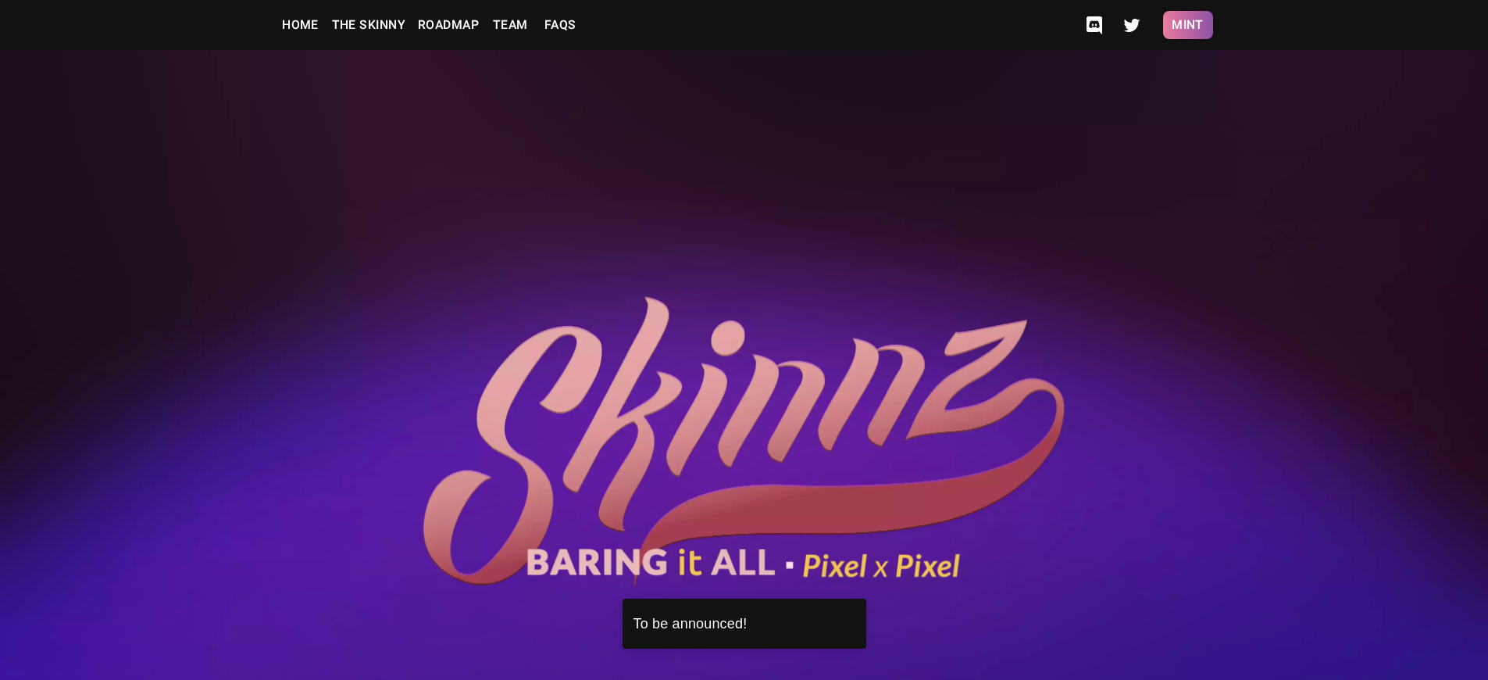
click at [1187, 25] on button "Mint" at bounding box center [1188, 25] width 50 height 28
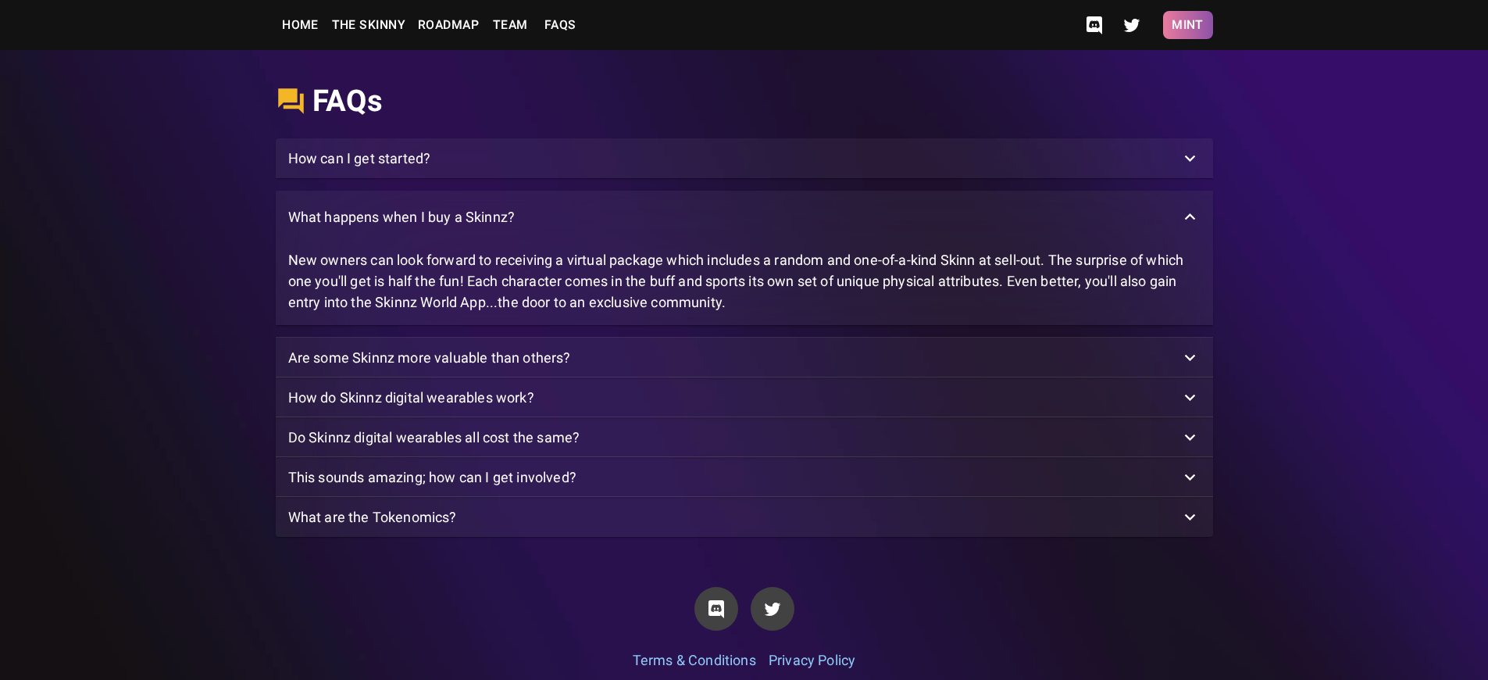
click at [1187, 25] on button "Mint" at bounding box center [1188, 25] width 50 height 28
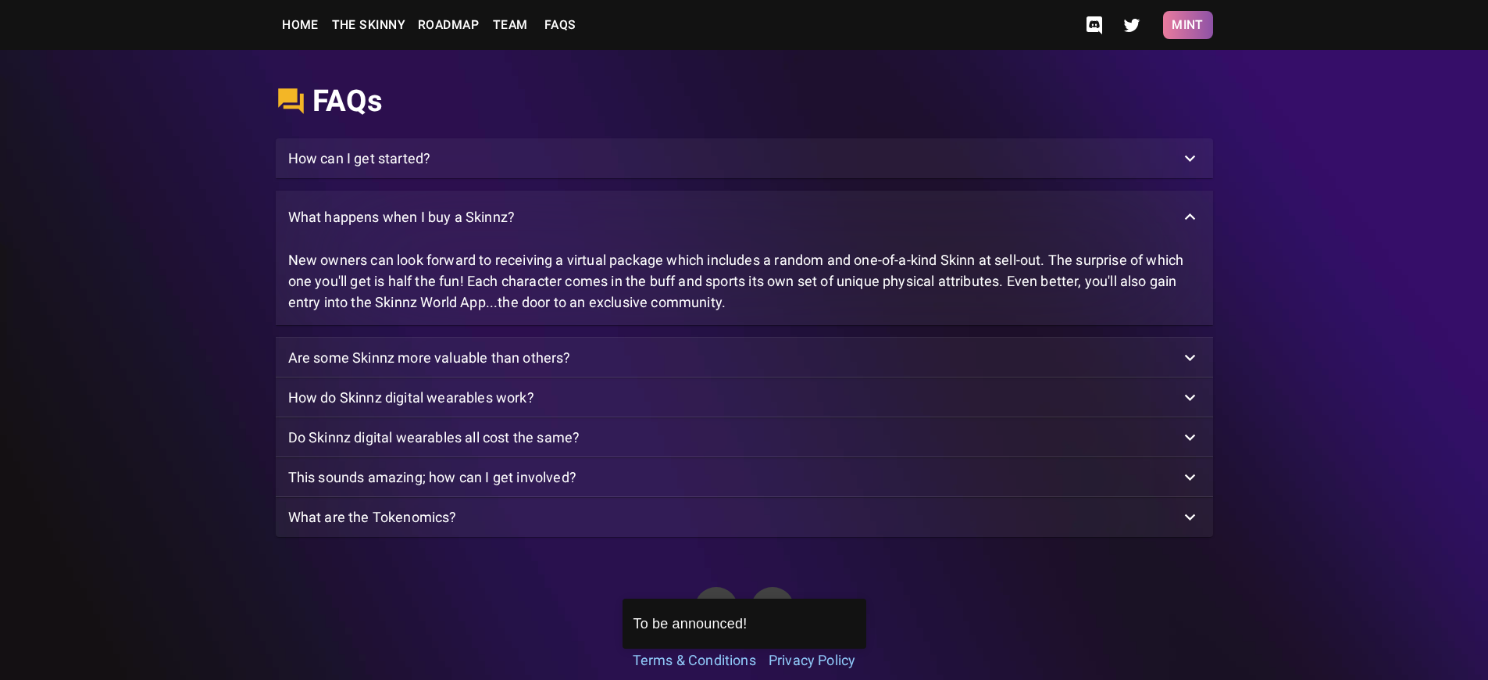
click at [1187, 25] on button "Mint" at bounding box center [1188, 25] width 50 height 28
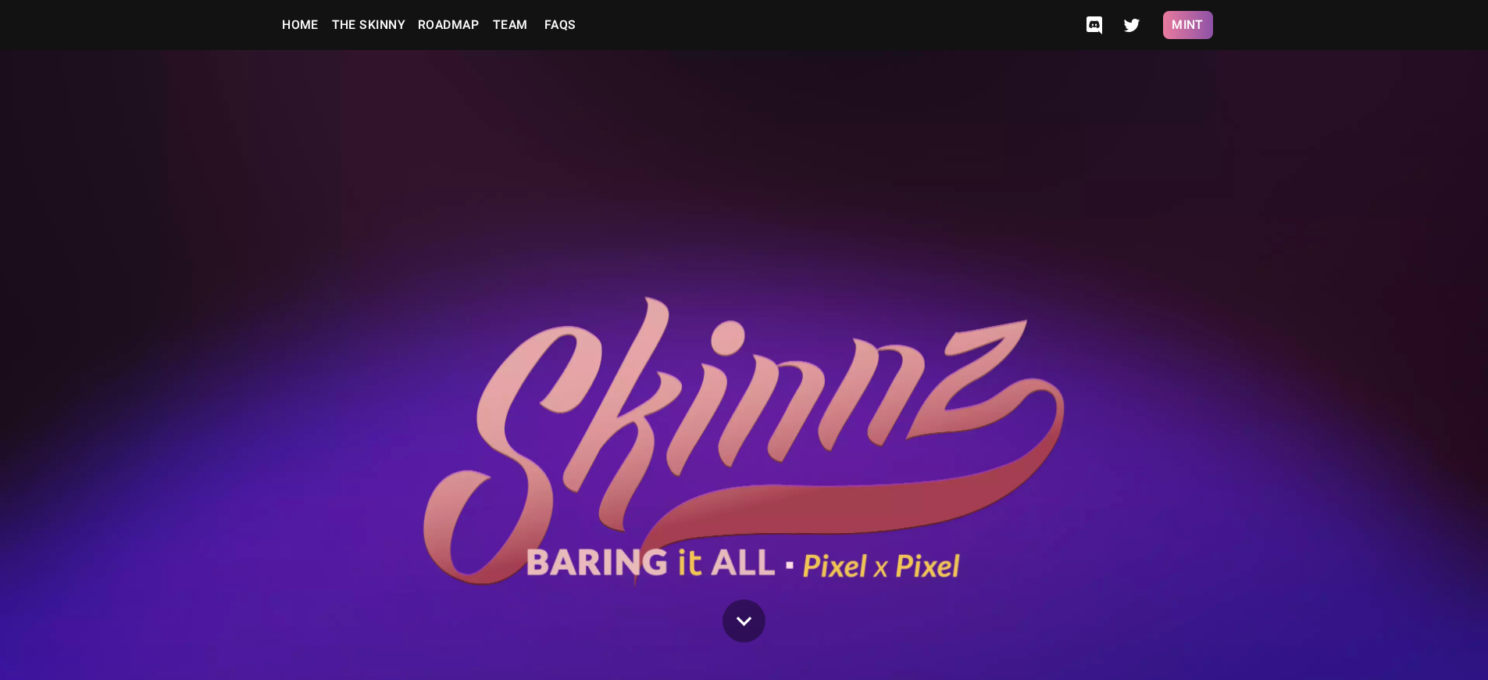
click at [1187, 25] on button "Mint" at bounding box center [1188, 25] width 50 height 28
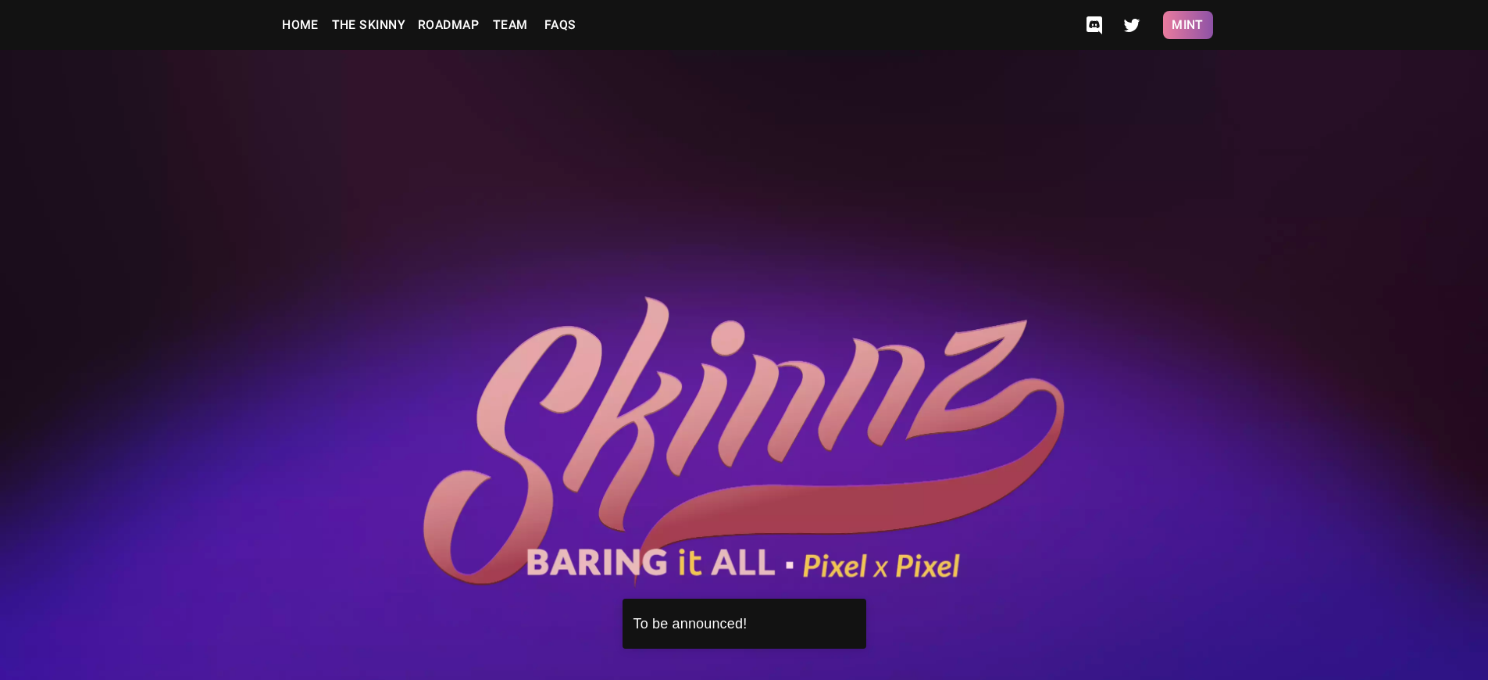
click at [1187, 25] on button "Mint" at bounding box center [1188, 25] width 50 height 28
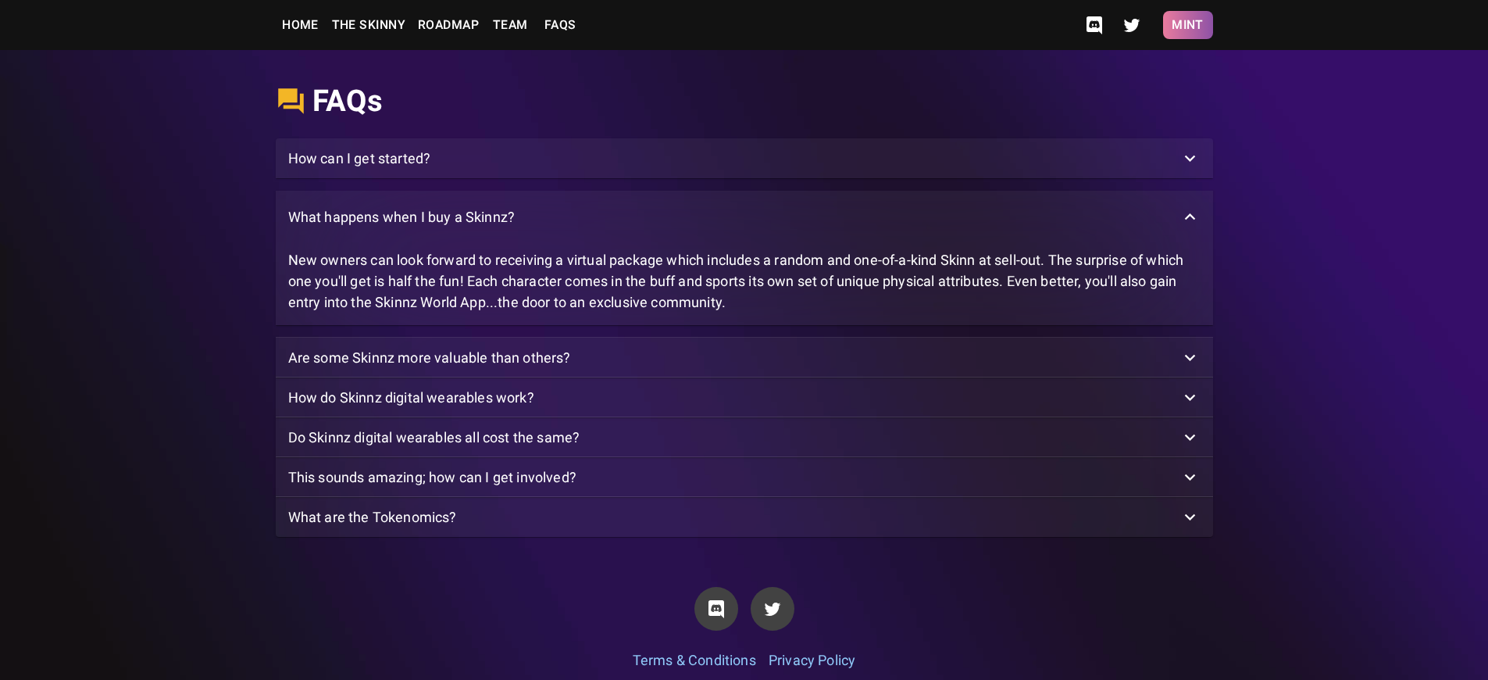
click at [1187, 25] on button "Mint" at bounding box center [1188, 25] width 50 height 28
